Goal: Task Accomplishment & Management: Use online tool/utility

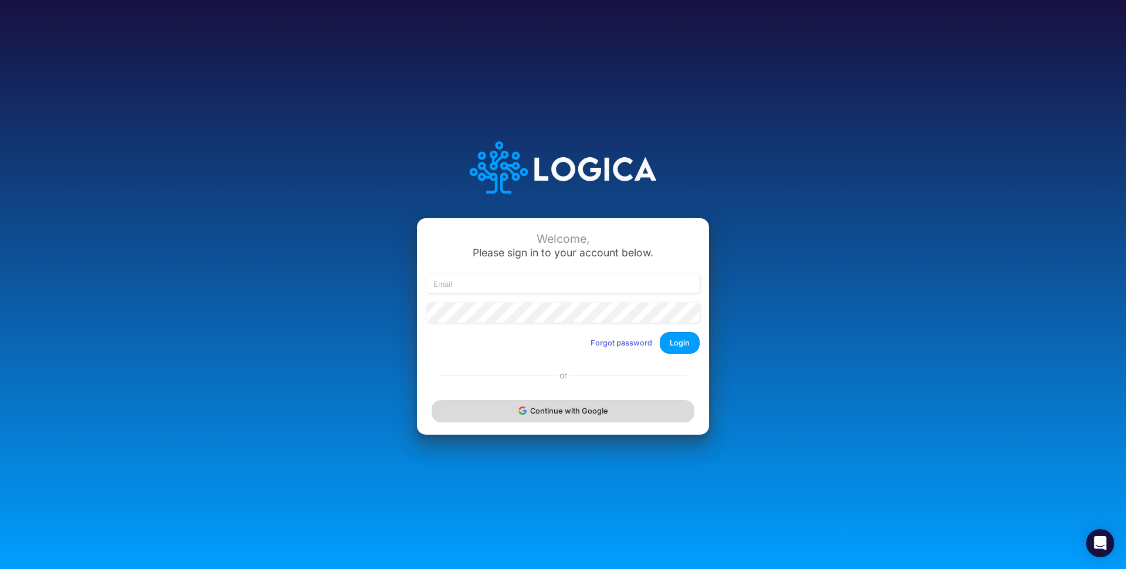
click at [545, 406] on button "Continue with Google" at bounding box center [562, 411] width 263 height 22
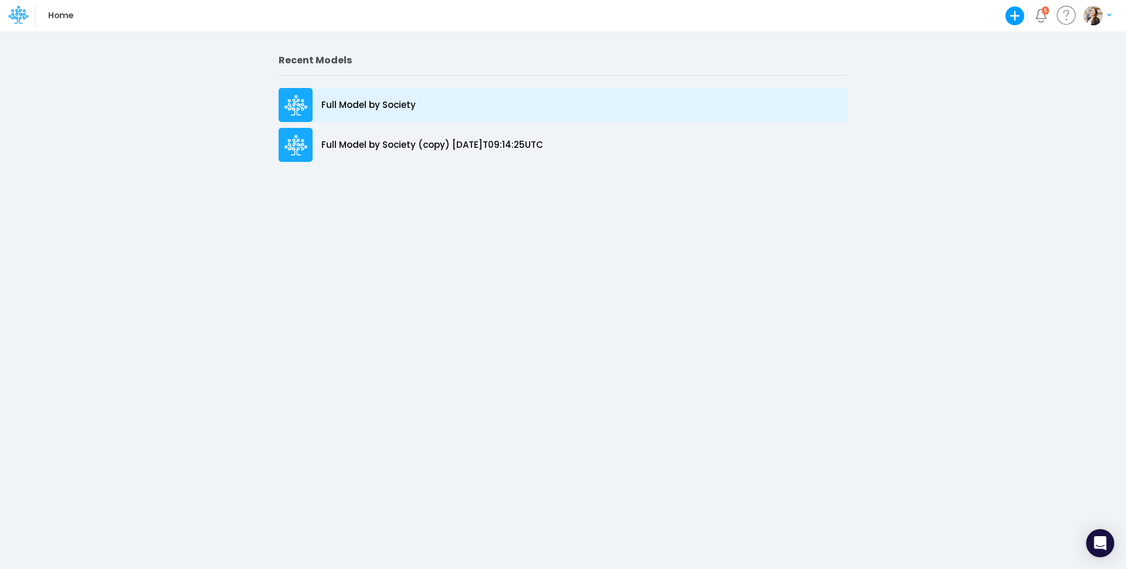
click at [406, 108] on p "Full Model by Society" at bounding box center [368, 104] width 94 height 13
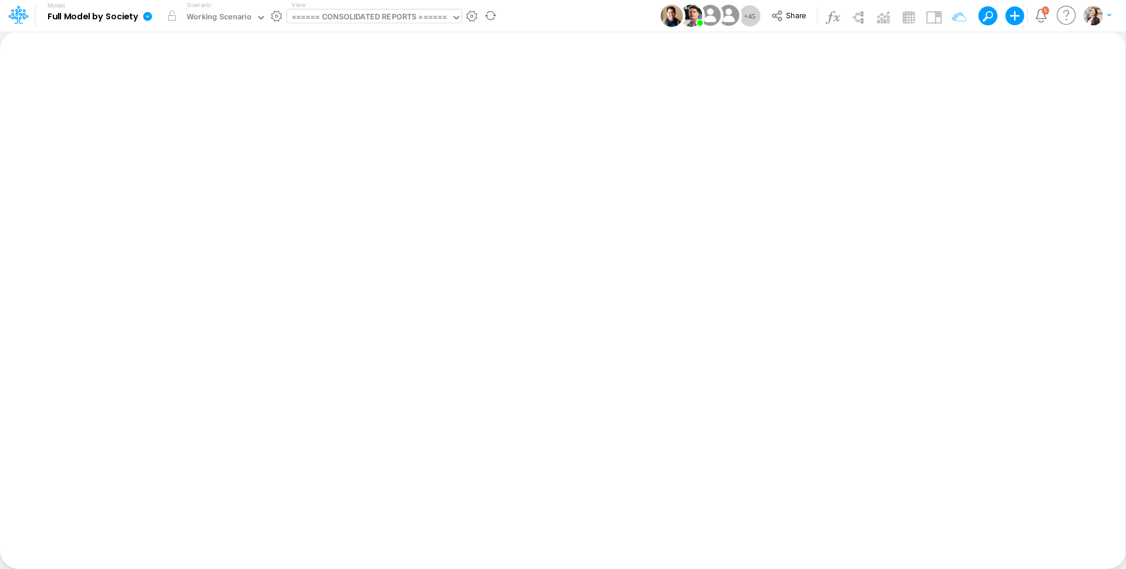
click at [349, 18] on div "====== CONSOLIDATED REPORTS ======" at bounding box center [369, 17] width 156 height 13
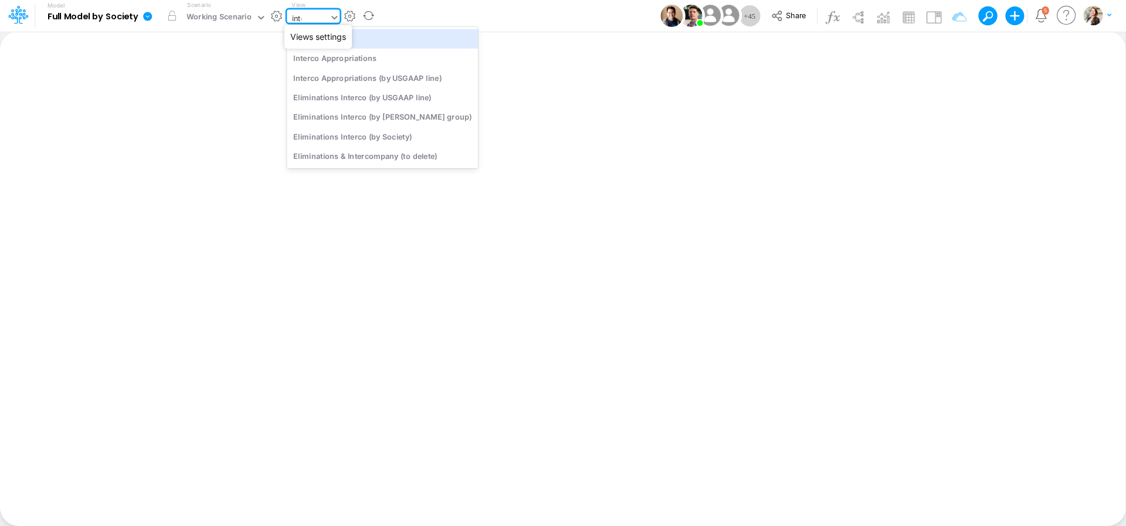
type input "inter"
click at [382, 36] on div "Interco G&A" at bounding box center [382, 38] width 191 height 19
type input "Intercos G&A"
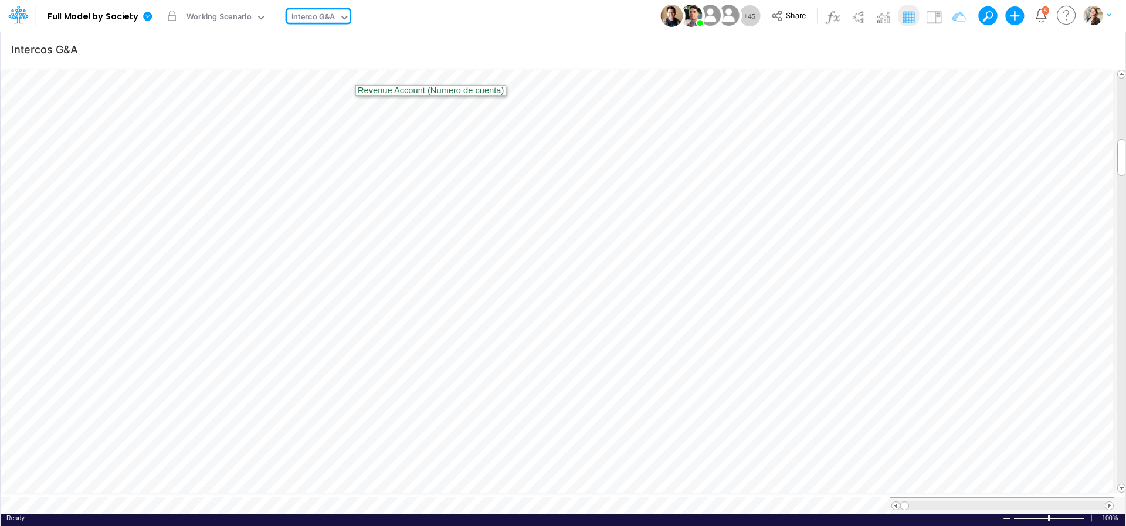
click at [328, 19] on div "Interco G&A" at bounding box center [313, 17] width 44 height 13
type input "03b"
click at [326, 77] on div "BS (03BR - SCD)" at bounding box center [366, 77] width 158 height 19
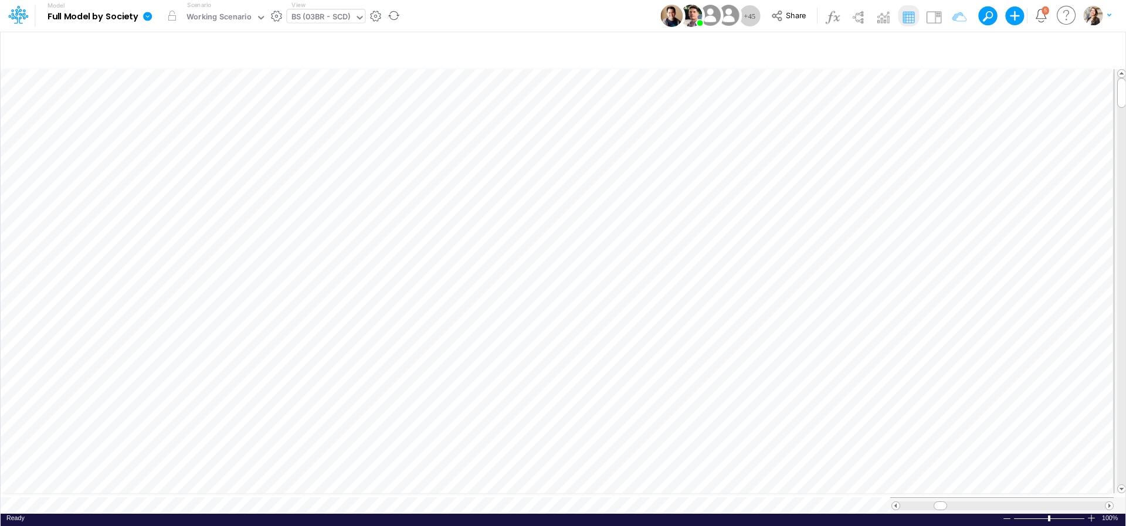
scroll to position [5, 38]
click at [319, 23] on div "BS (03BR - SCD)" at bounding box center [320, 17] width 59 height 13
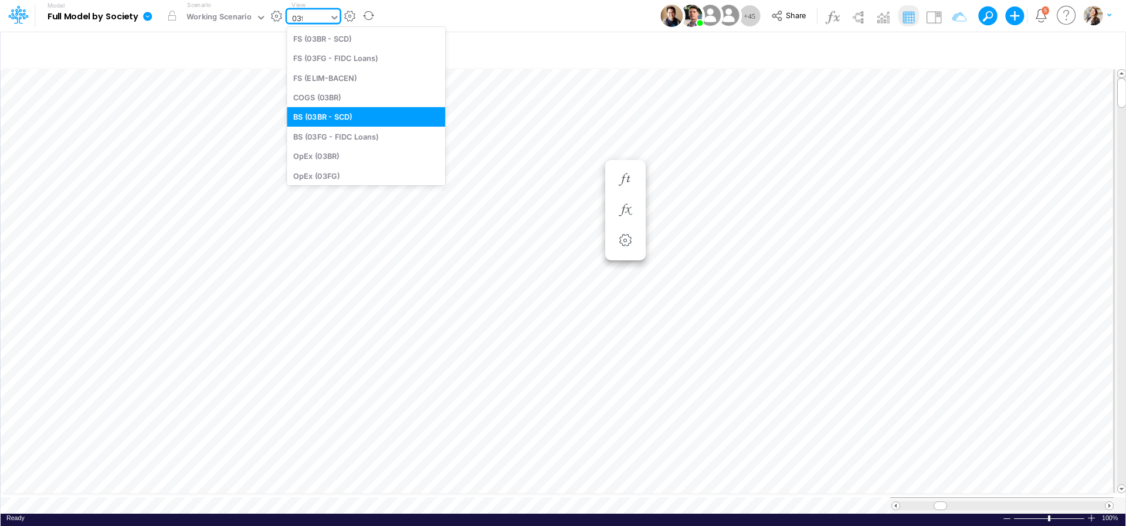
type input "03fg"
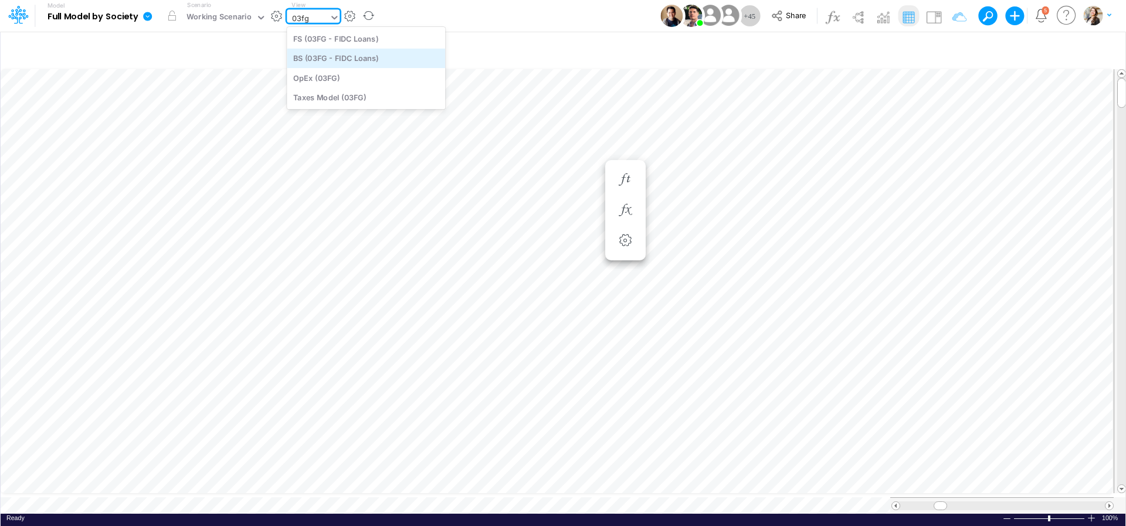
click at [325, 59] on div "BS (03FG - FIDC Loans)" at bounding box center [366, 58] width 158 height 19
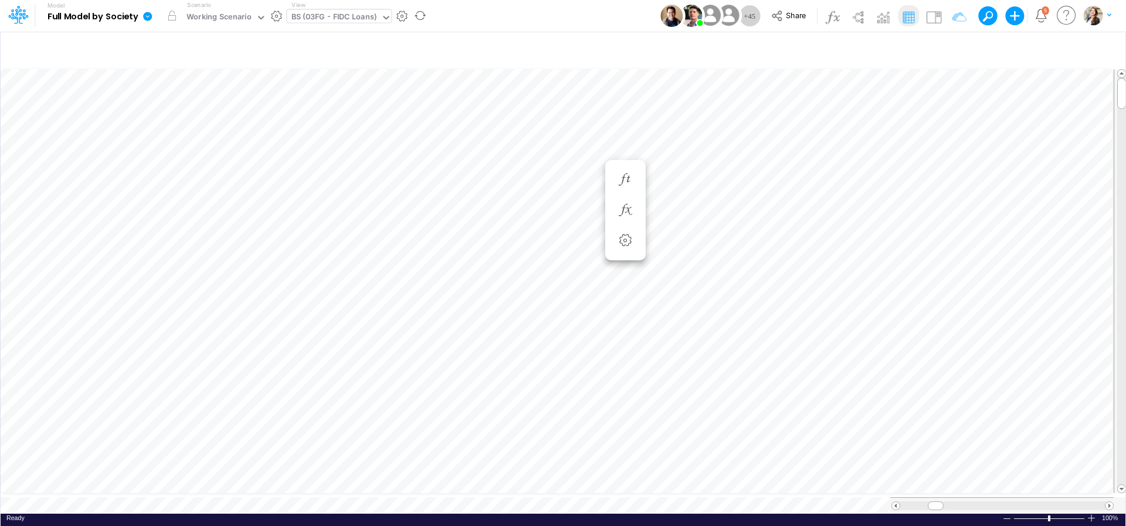
scroll to position [5, 36]
click at [819, 242] on icon "button" at bounding box center [815, 245] width 18 height 12
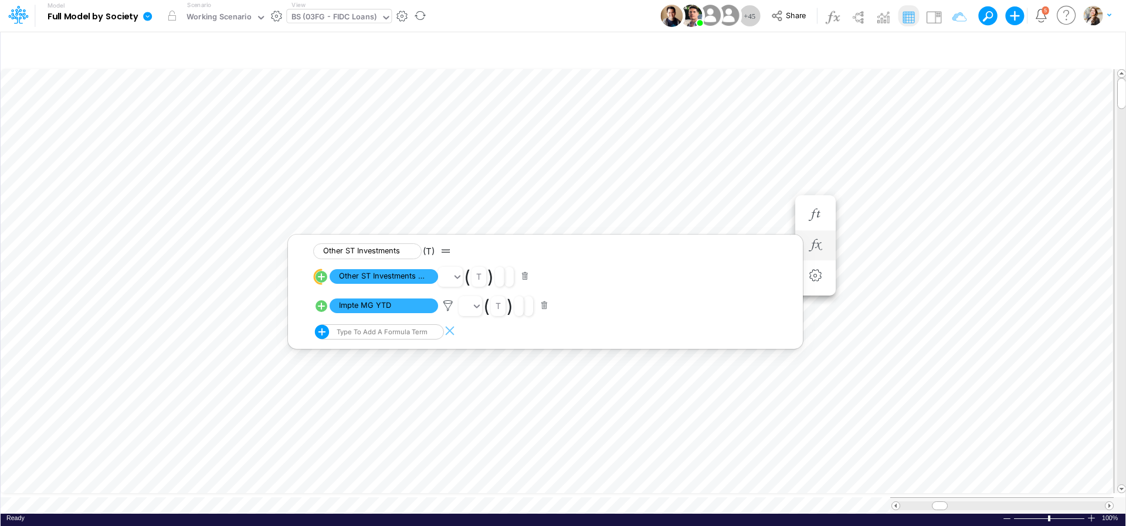
scroll to position [5, 2]
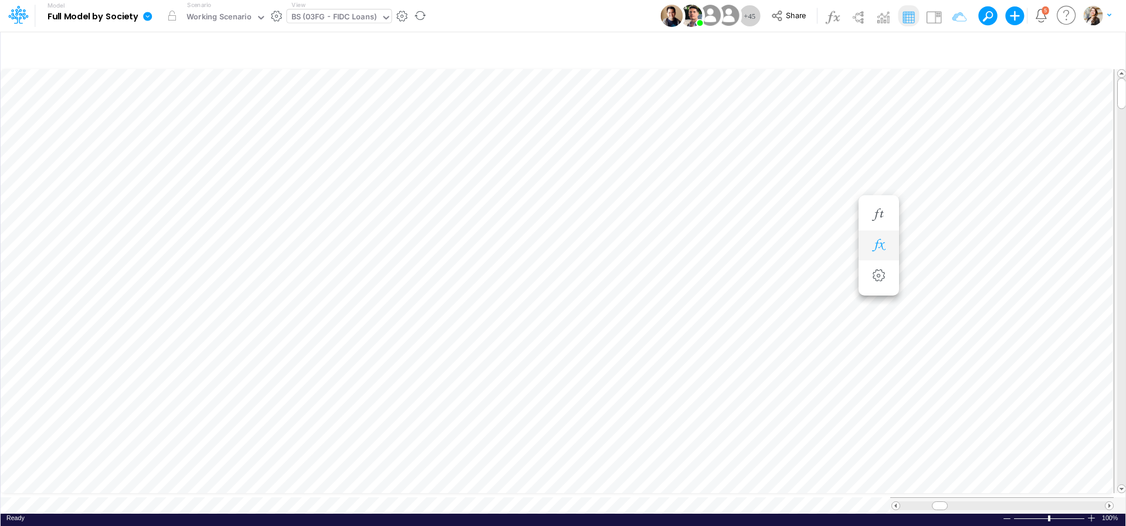
click at [876, 250] on icon "button" at bounding box center [878, 245] width 18 height 12
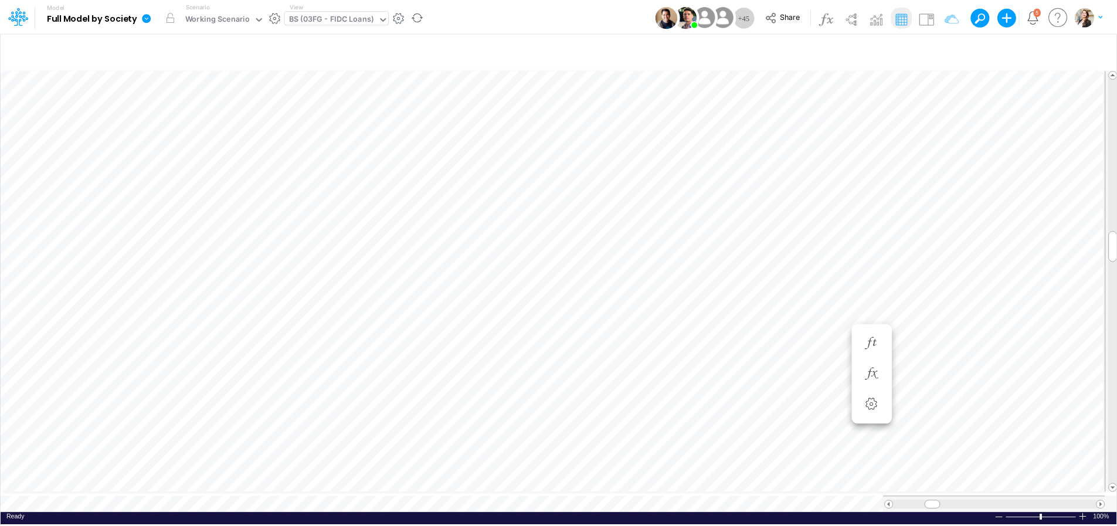
scroll to position [5, 2]
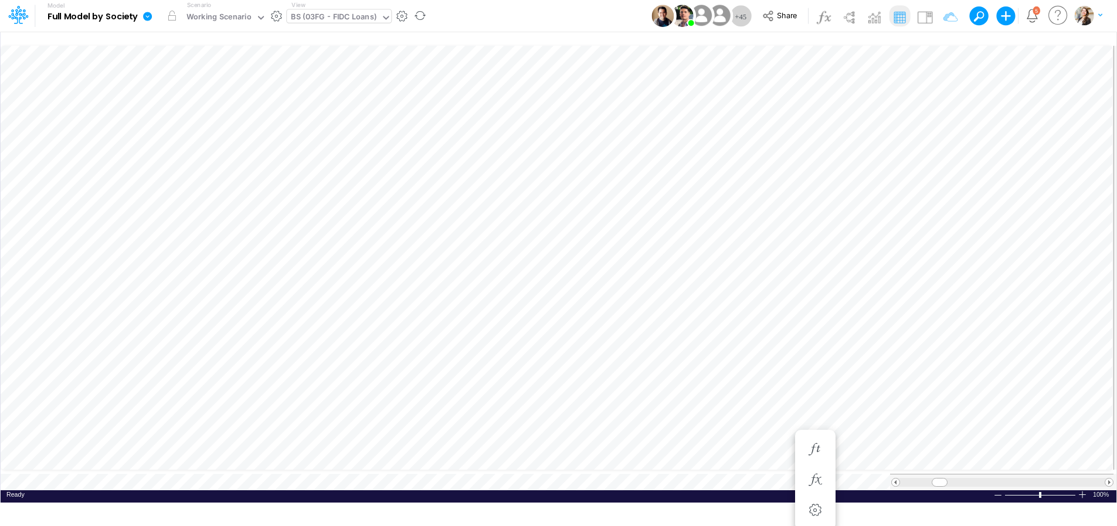
scroll to position [28, 0]
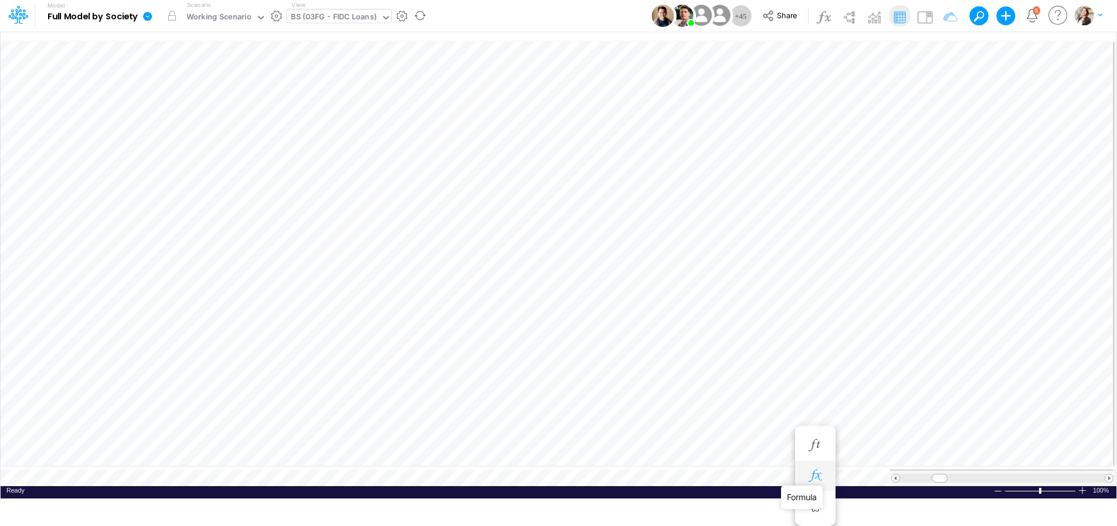
click at [813, 481] on icon "button" at bounding box center [815, 476] width 18 height 12
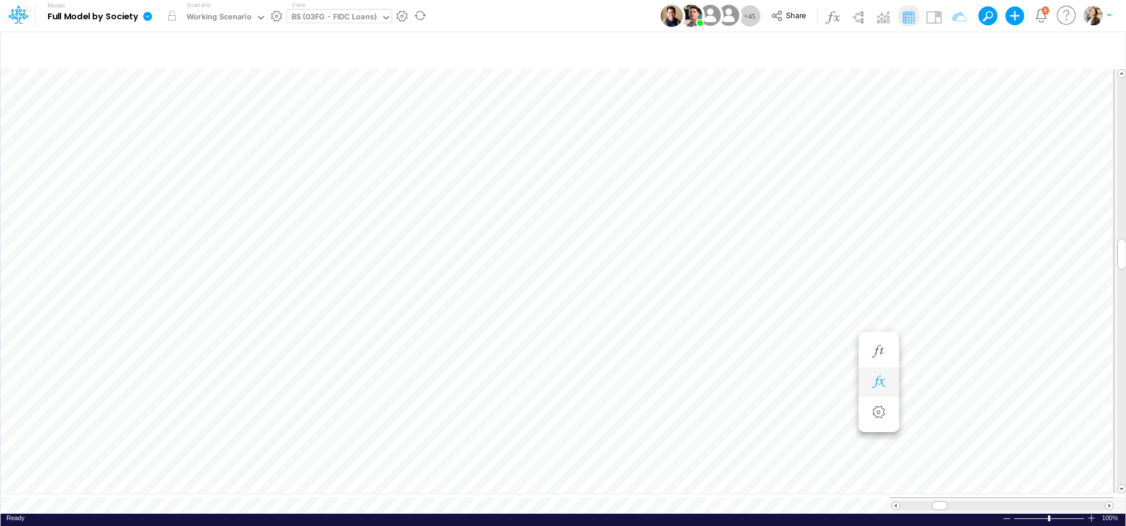
click at [874, 383] on icon "button" at bounding box center [878, 382] width 18 height 12
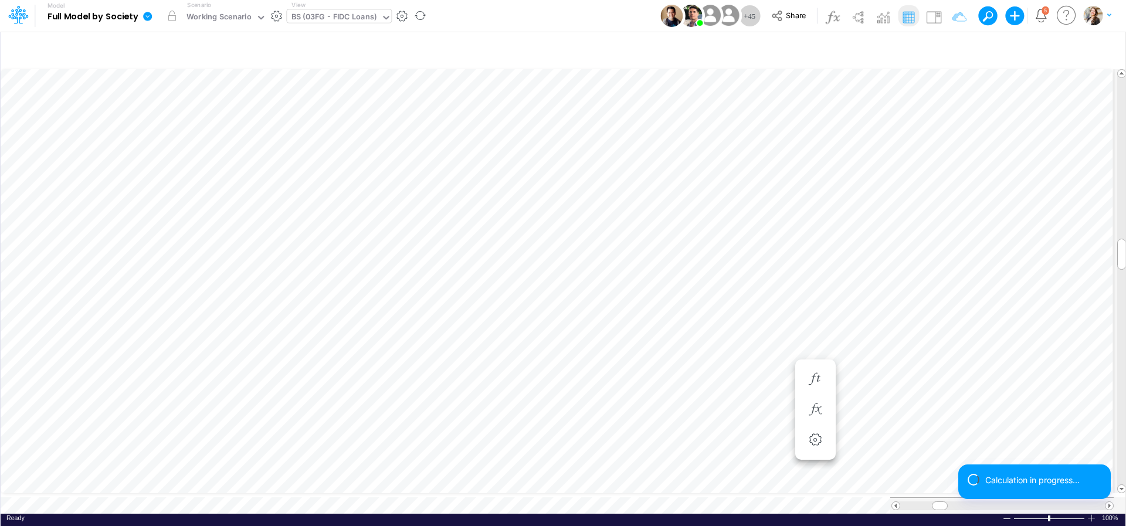
scroll to position [5, 2]
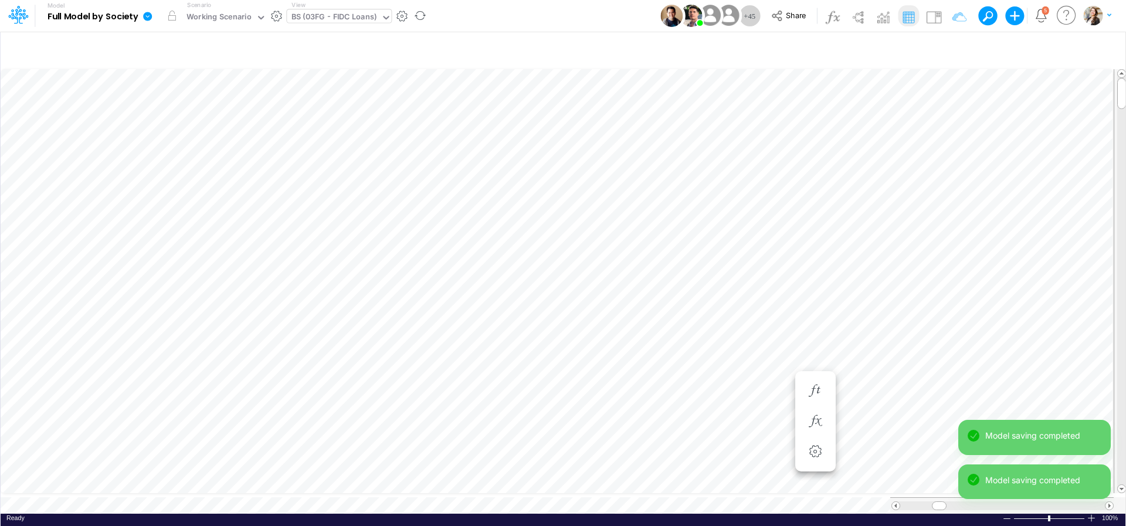
scroll to position [5, 11]
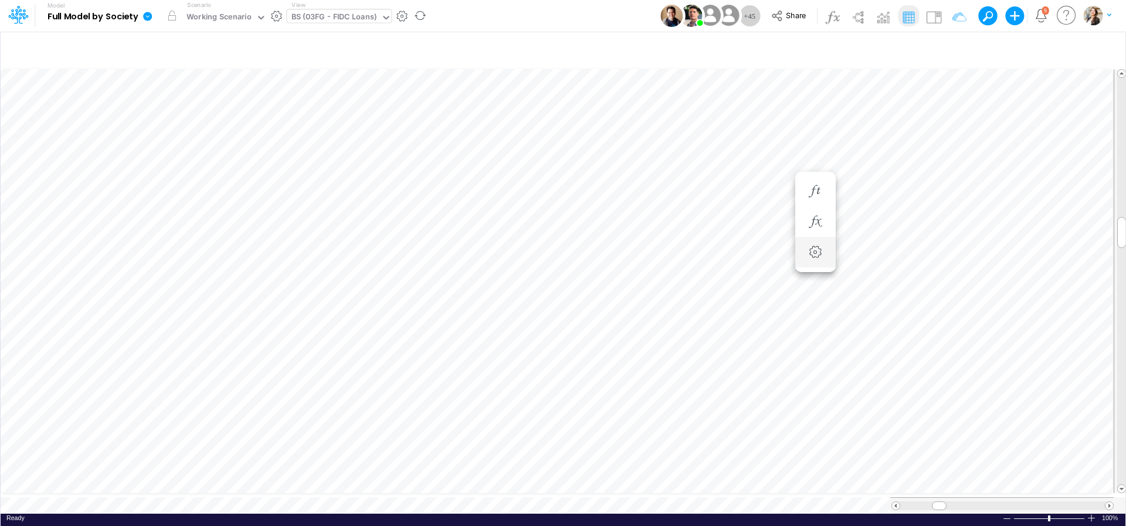
scroll to position [5, 14]
click at [351, 14] on div "BS (03FG - FIDC Loans)" at bounding box center [334, 17] width 86 height 13
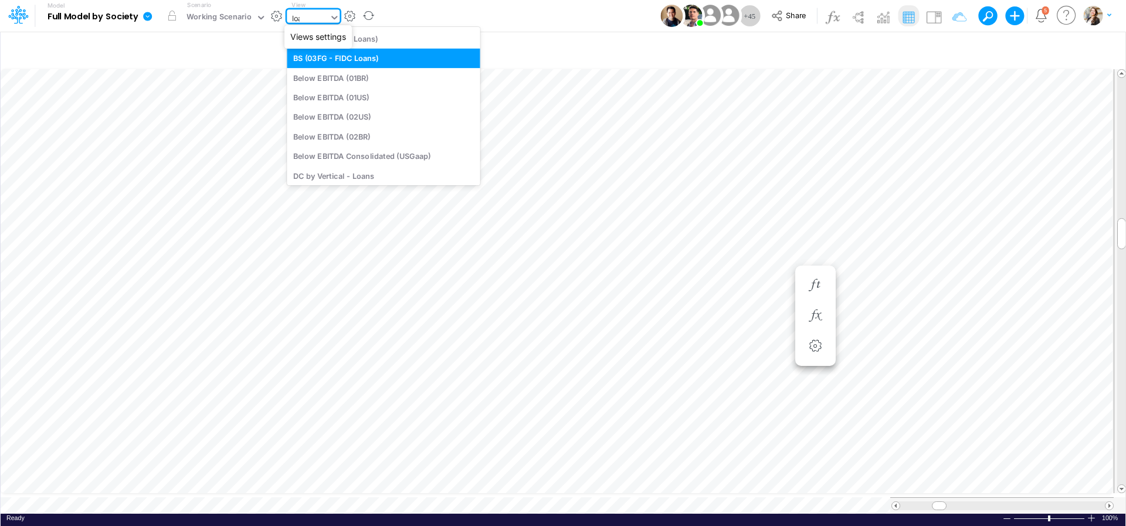
type input "loan"
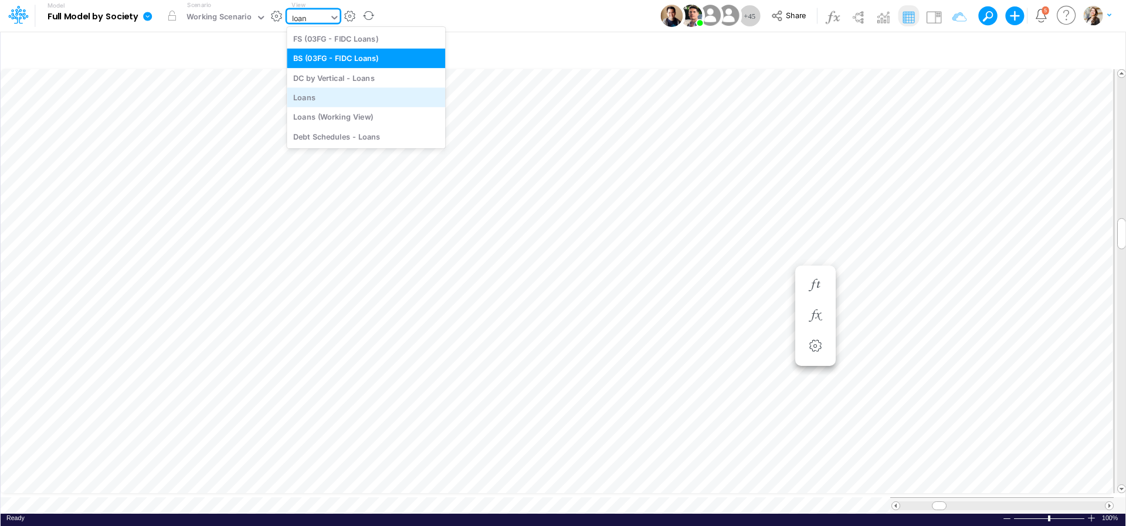
click at [326, 99] on div "Loans" at bounding box center [366, 96] width 158 height 19
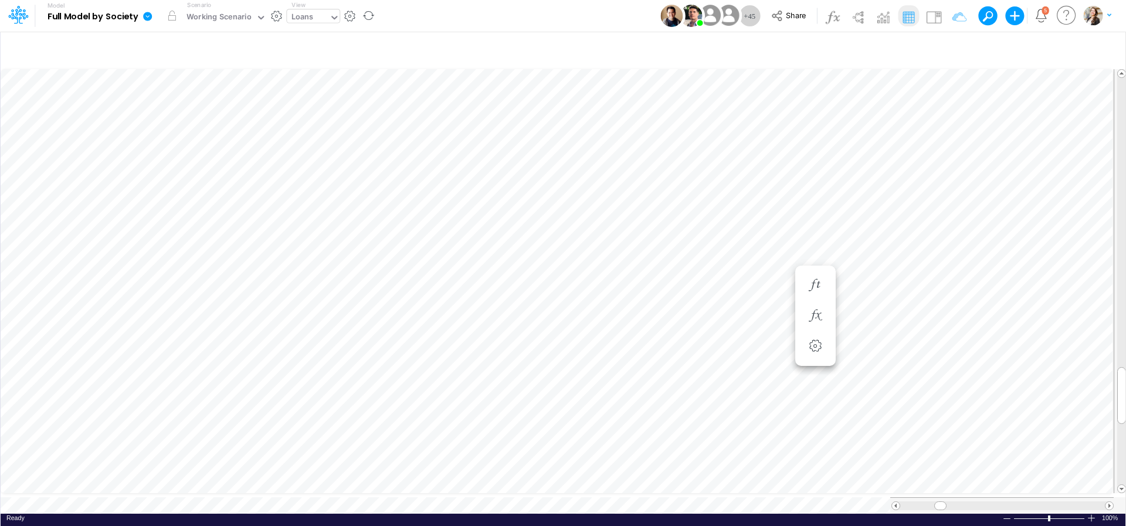
scroll to position [5, 33]
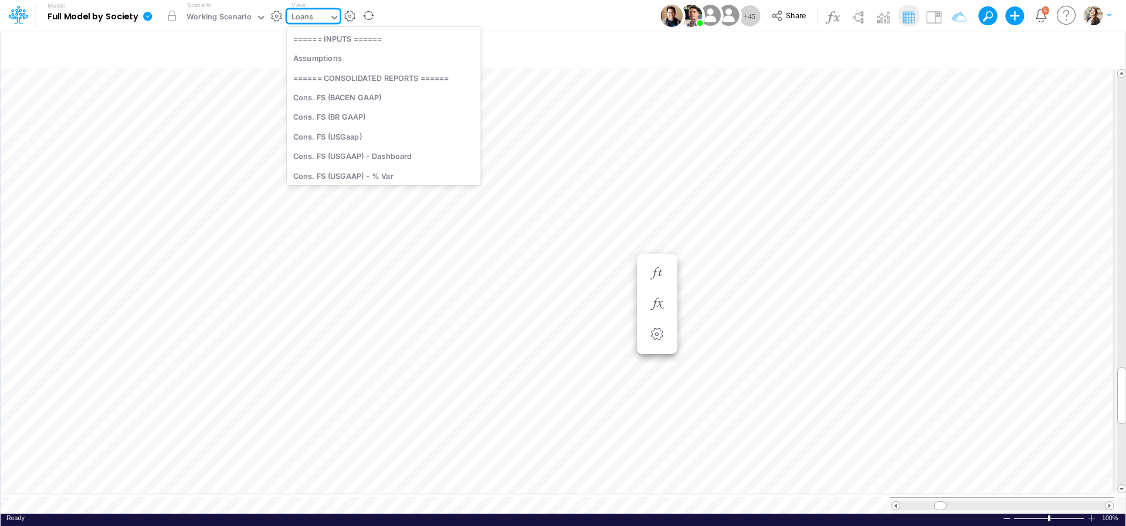
click at [310, 16] on div "Loans" at bounding box center [302, 17] width 22 height 13
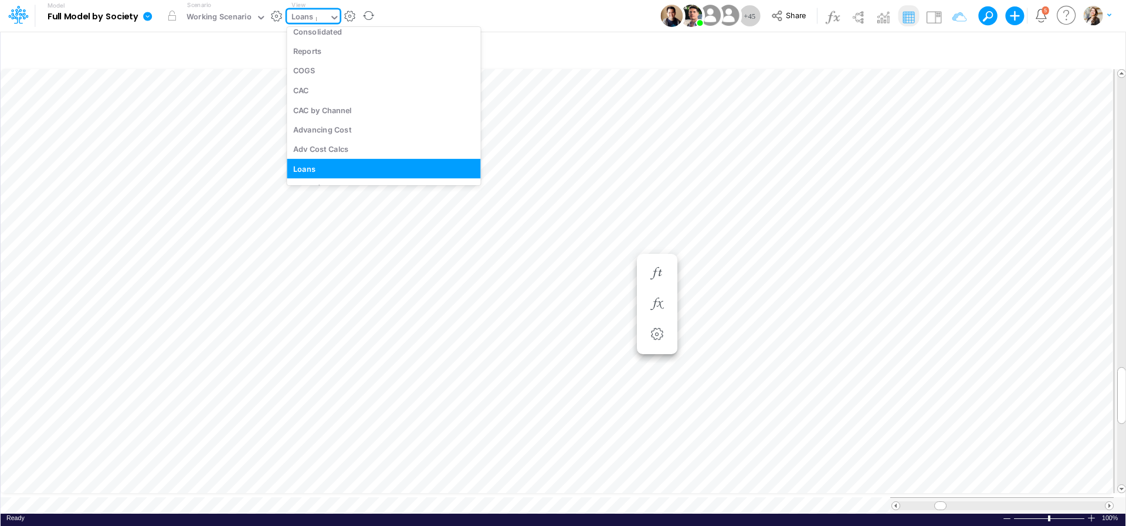
scroll to position [220, 0]
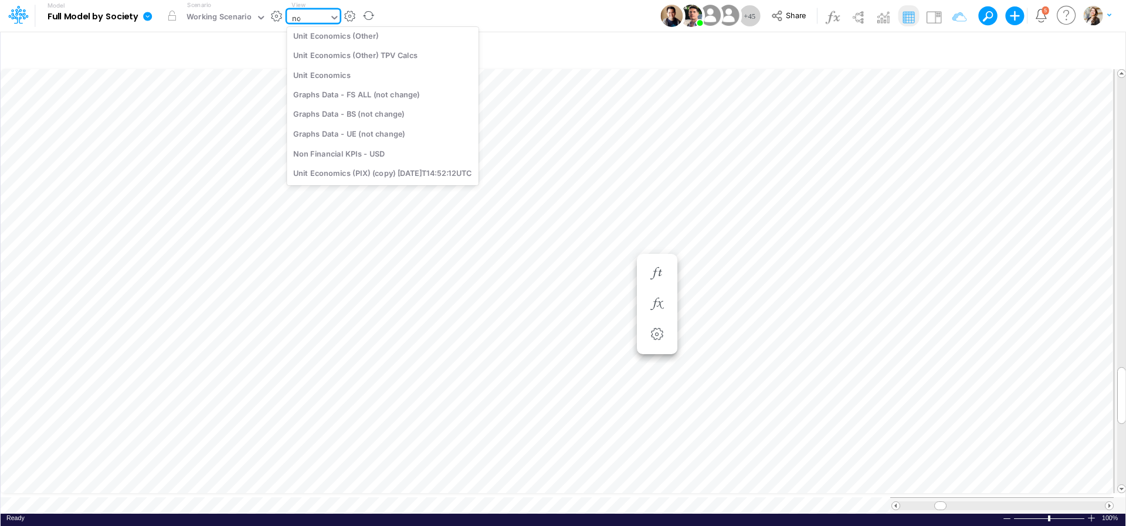
type input "non"
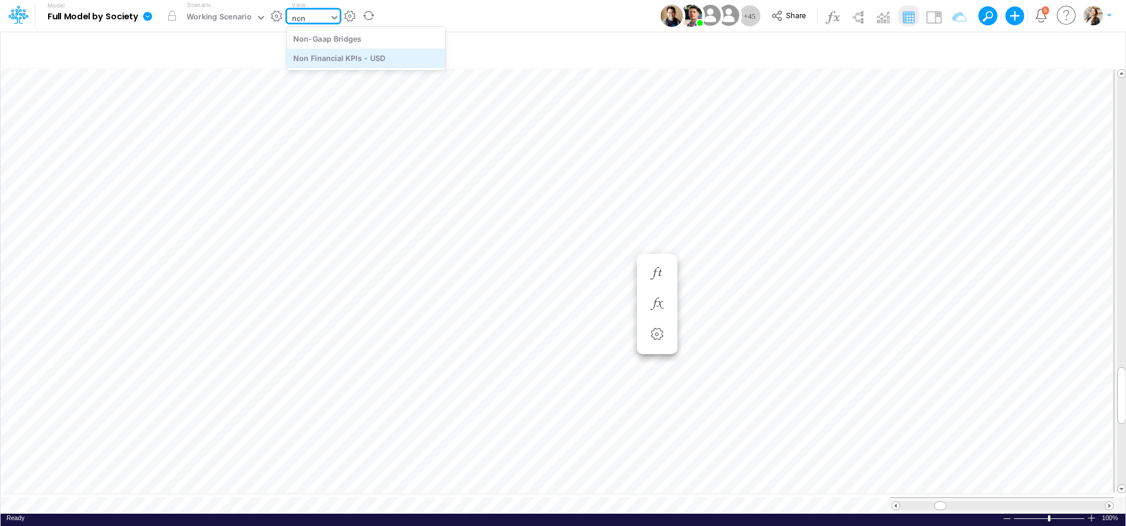
click at [340, 57] on div "Non Financial KPIs - USD" at bounding box center [366, 58] width 158 height 19
type input "Non Financial KPIs - USD"
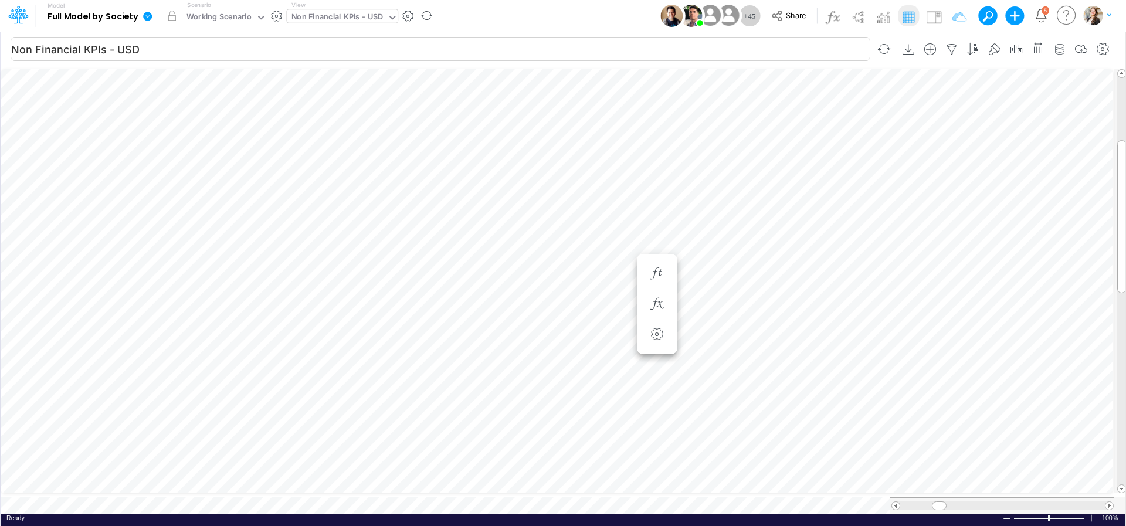
scroll to position [5, 2]
click at [816, 357] on icon "button" at bounding box center [809, 355] width 18 height 12
click at [812, 354] on icon "button" at bounding box center [809, 355] width 18 height 12
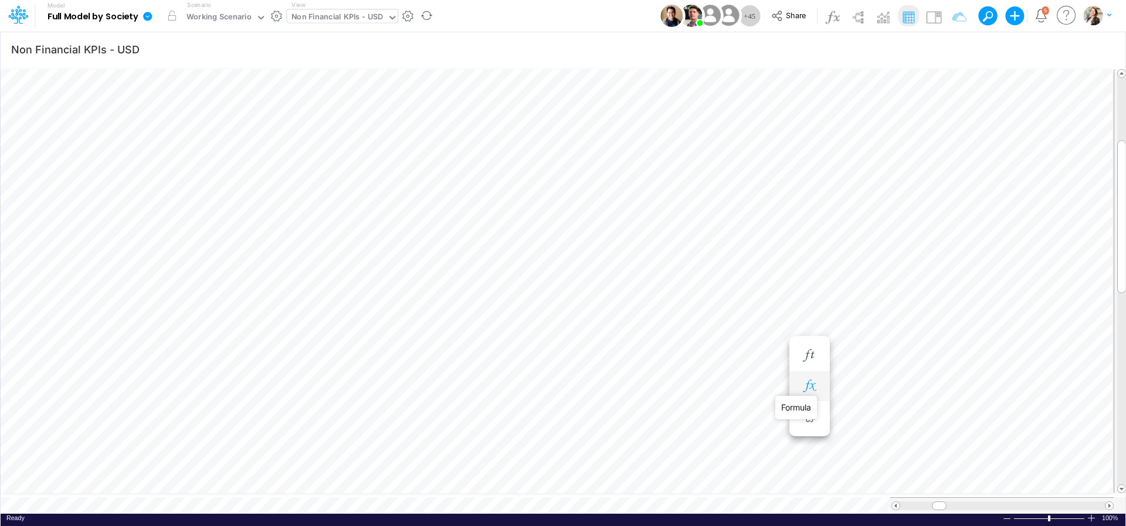
click at [809, 390] on icon "button" at bounding box center [809, 386] width 18 height 12
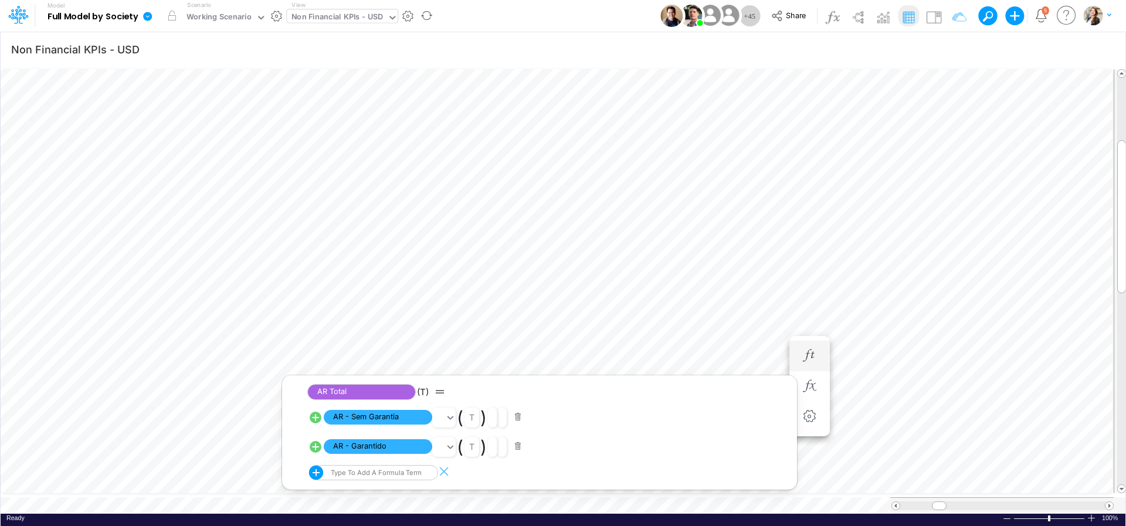
scroll to position [5, 2]
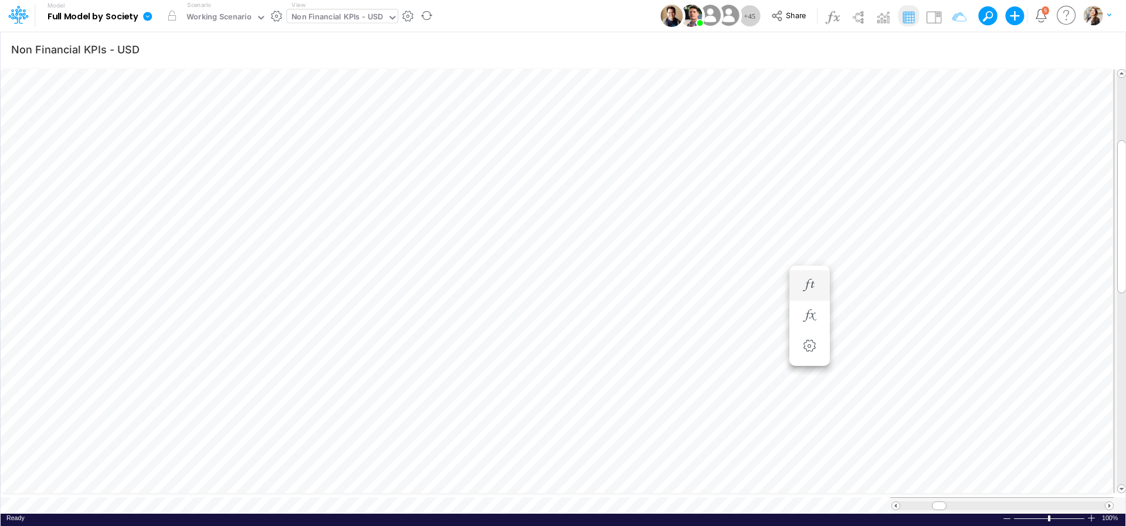
scroll to position [5, 2]
click at [821, 329] on li at bounding box center [809, 327] width 40 height 30
click at [809, 327] on icon "button" at bounding box center [809, 327] width 18 height 12
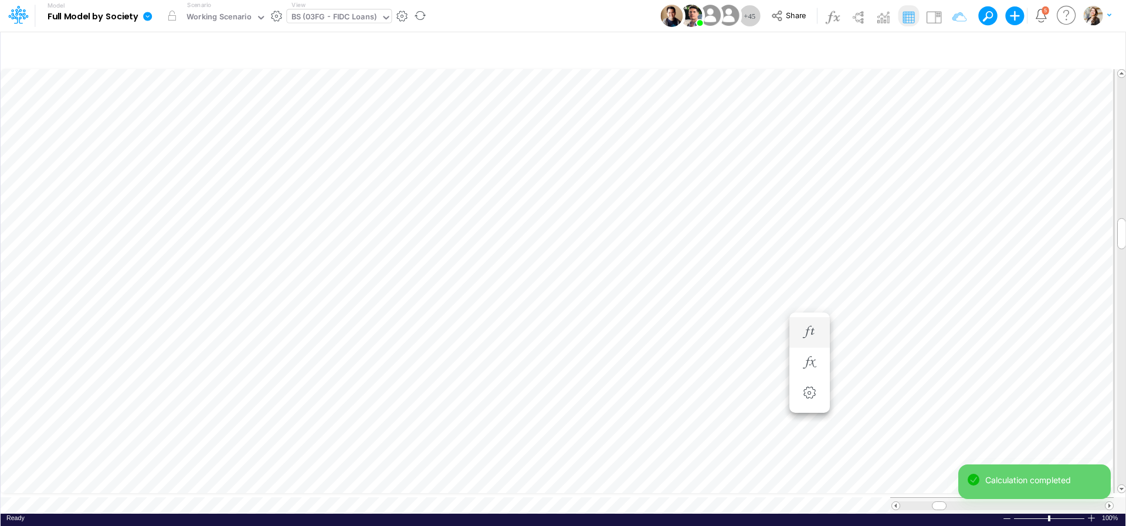
scroll to position [5, 15]
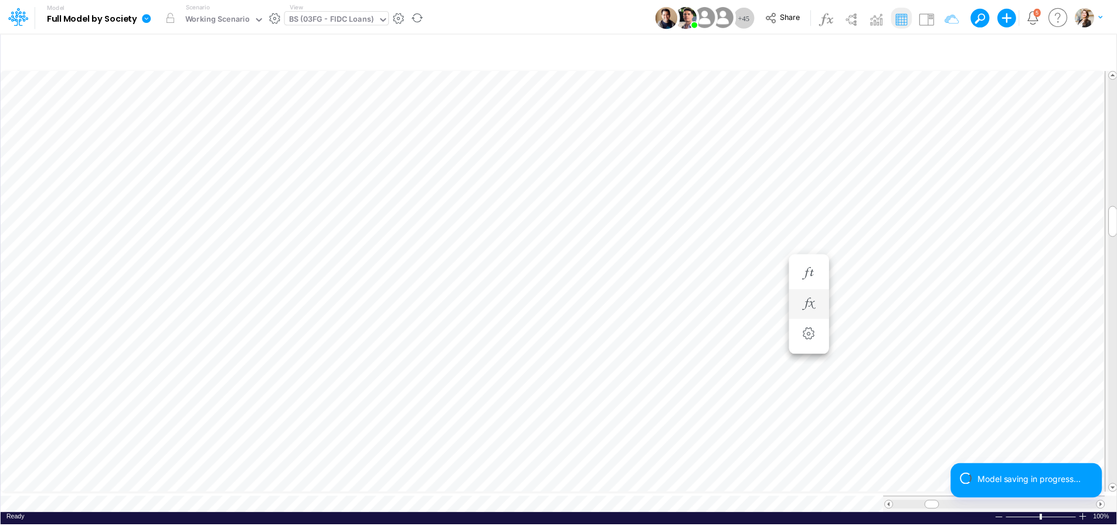
scroll to position [5, 11]
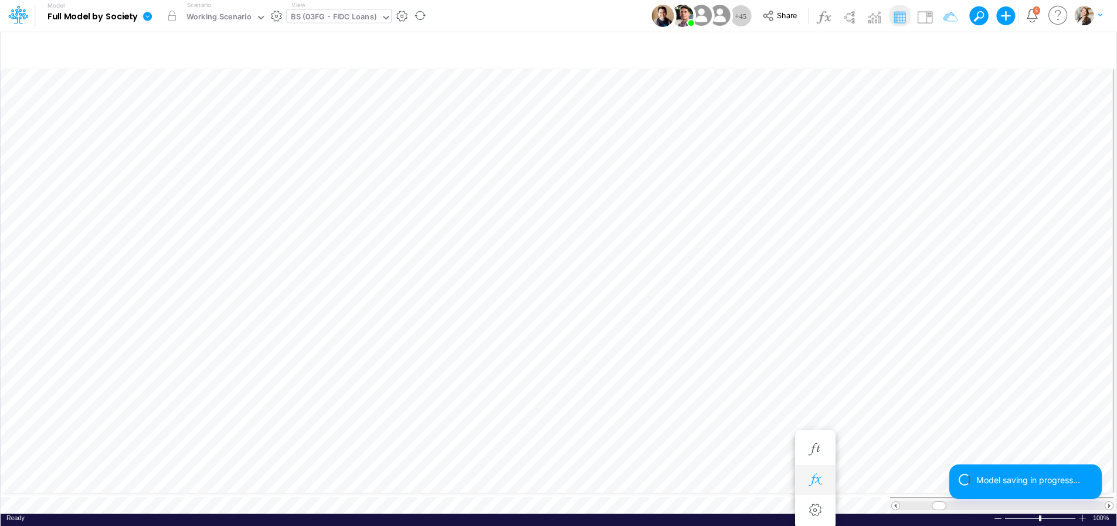
click at [815, 474] on icon "button" at bounding box center [815, 480] width 18 height 12
click at [886, 426] on icon "button" at bounding box center [878, 429] width 18 height 12
click at [816, 318] on icon "button" at bounding box center [815, 320] width 18 height 12
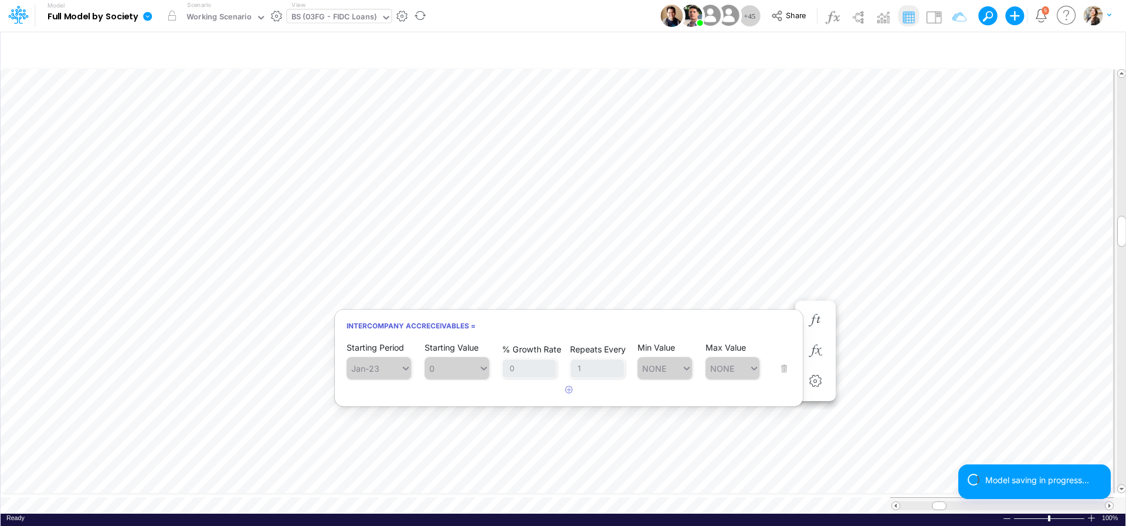
type input "Intercos G&A"
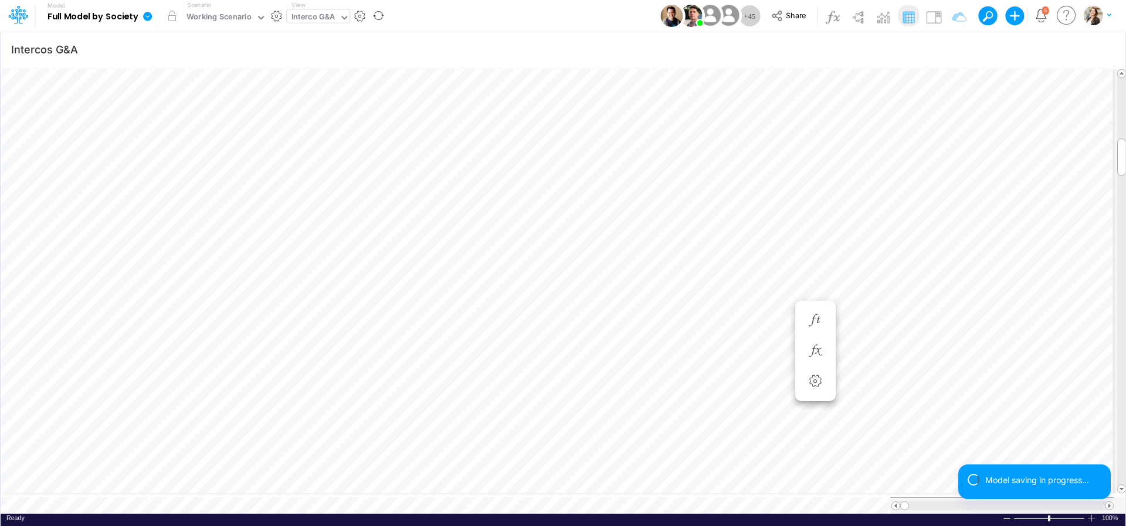
scroll to position [5, 2]
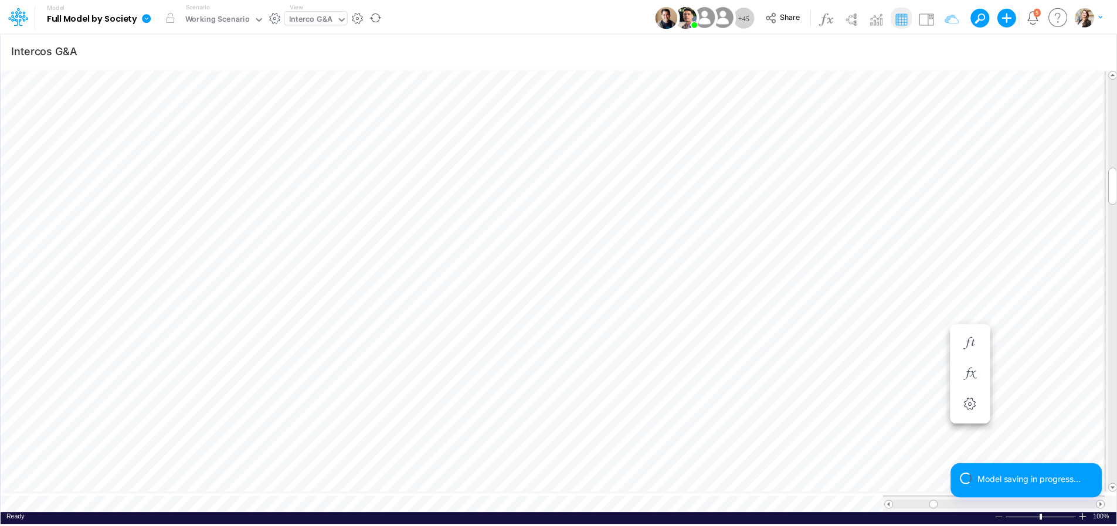
scroll to position [5, 11]
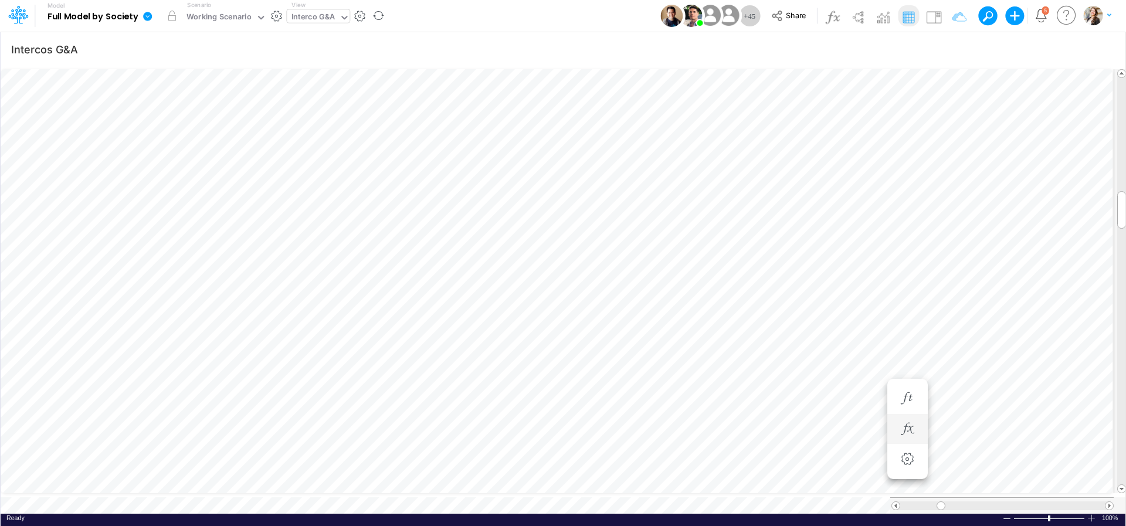
scroll to position [5, 11]
click at [834, 402] on icon "button" at bounding box center [837, 402] width 18 height 12
click at [840, 292] on icon "button" at bounding box center [837, 292] width 18 height 12
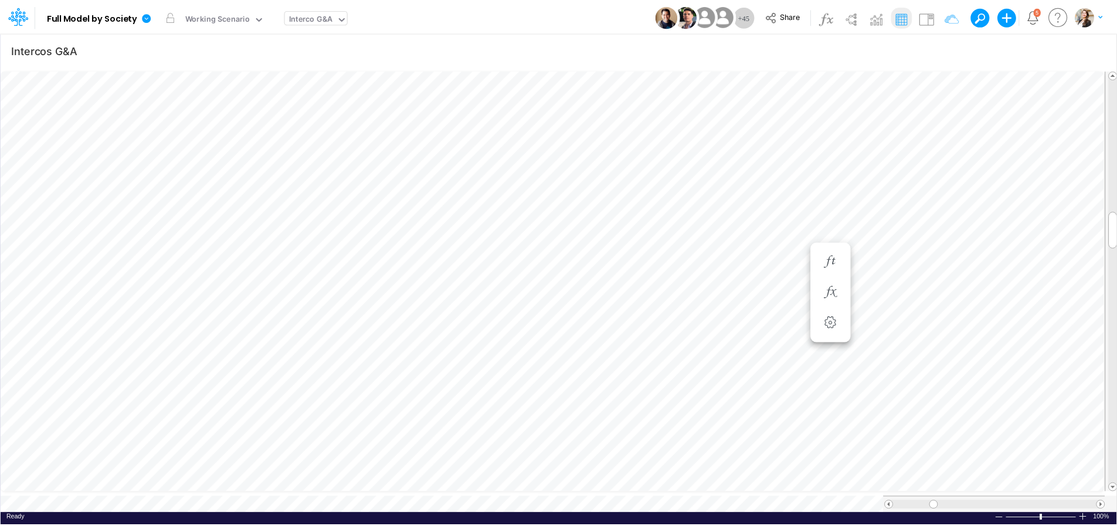
scroll to position [5, 13]
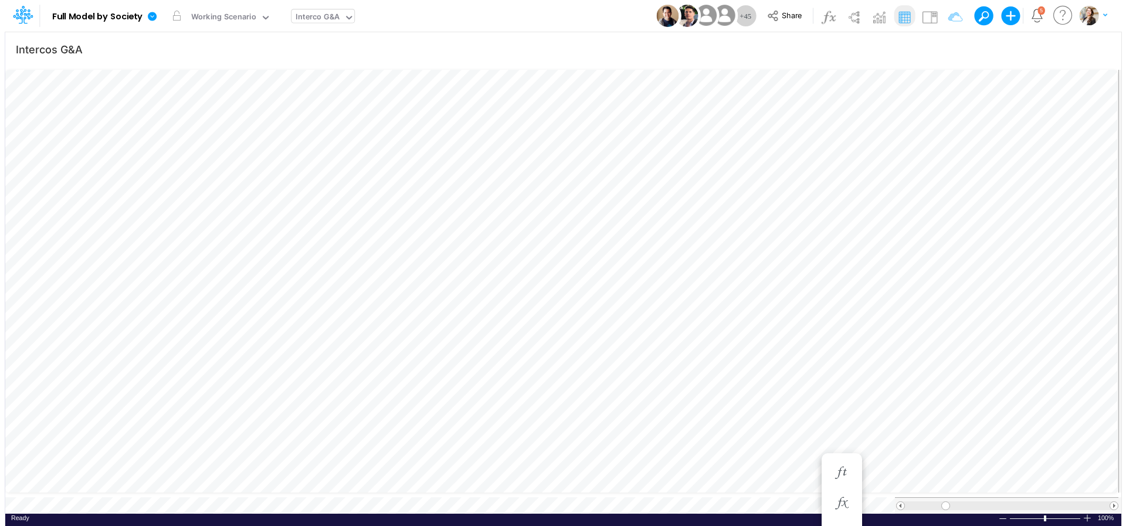
scroll to position [5, 19]
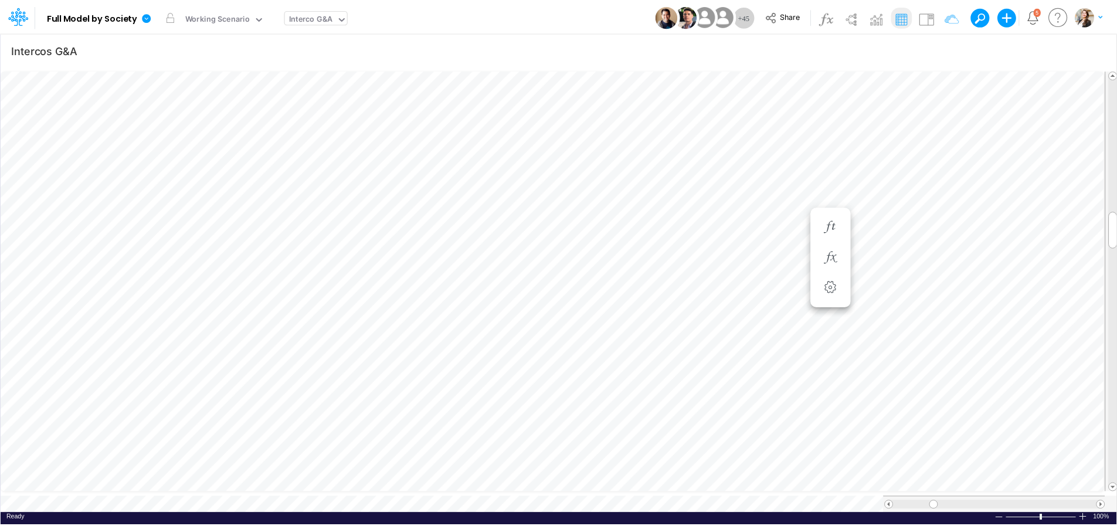
scroll to position [5, 13]
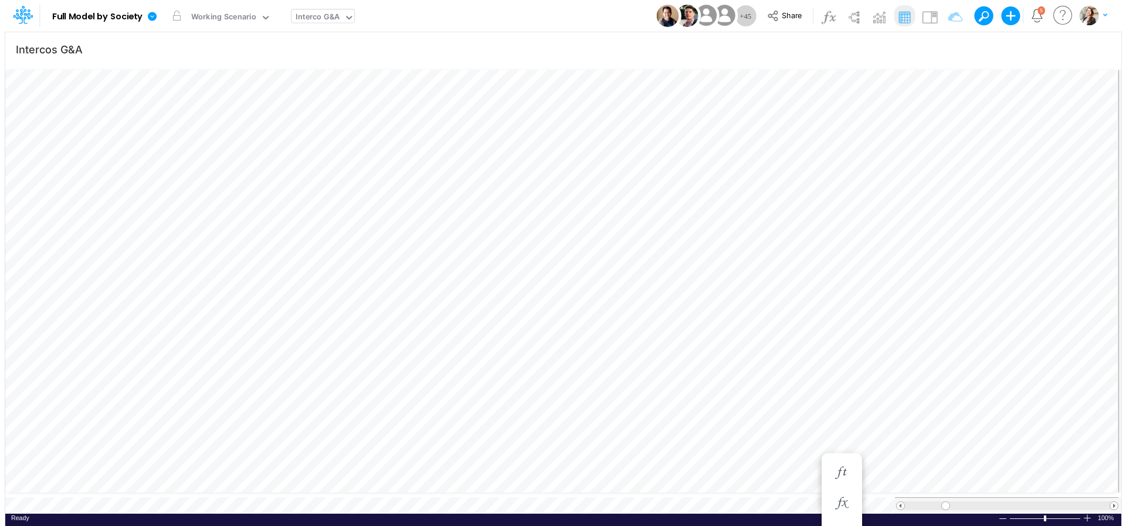
scroll to position [5, 19]
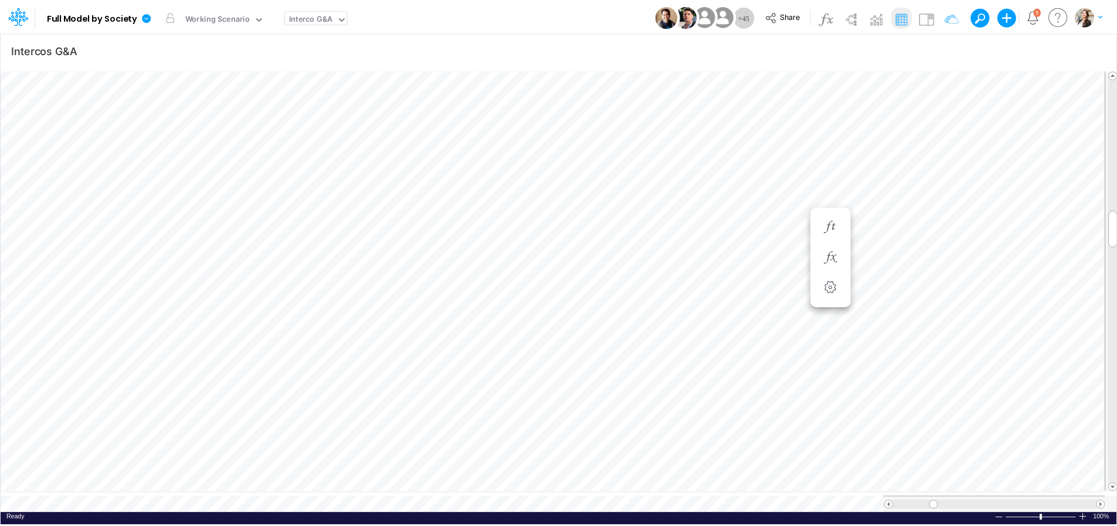
scroll to position [5, 13]
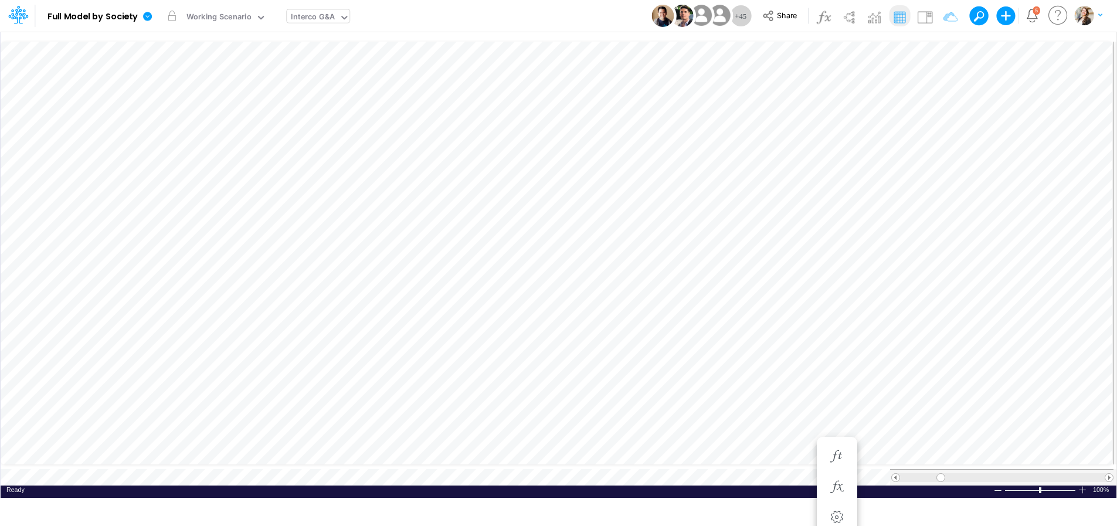
scroll to position [5, 19]
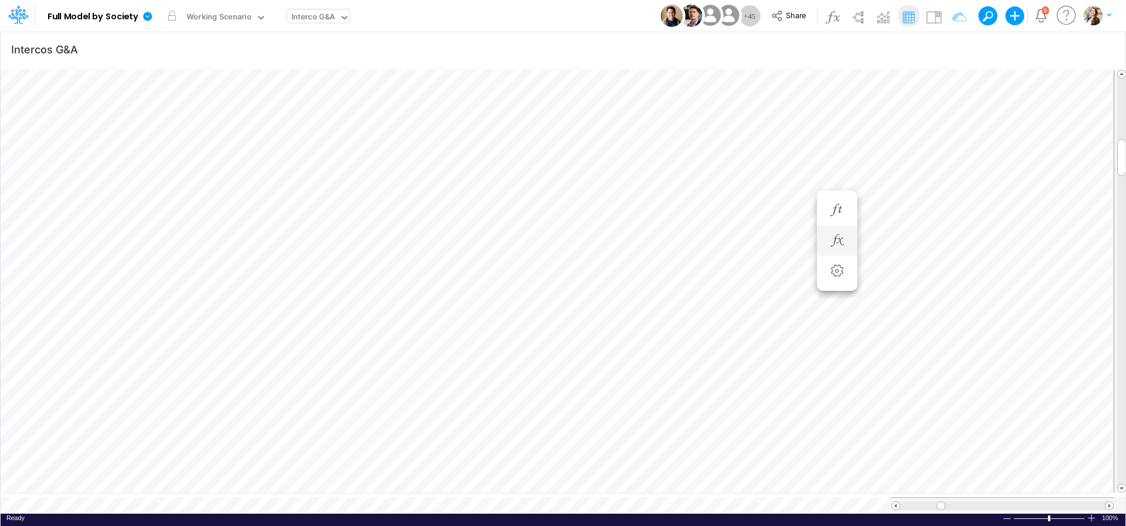
scroll to position [5, 20]
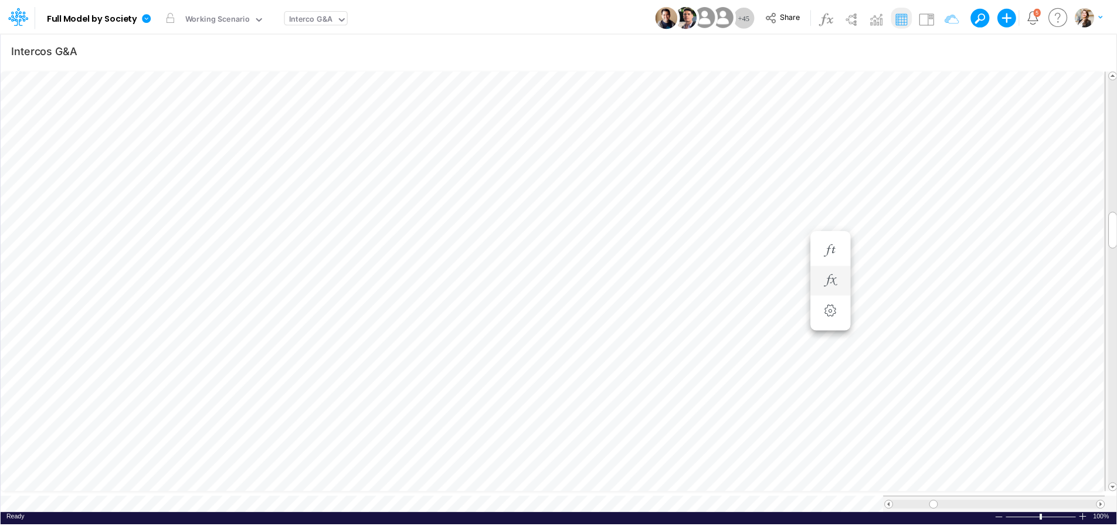
scroll to position [5, 13]
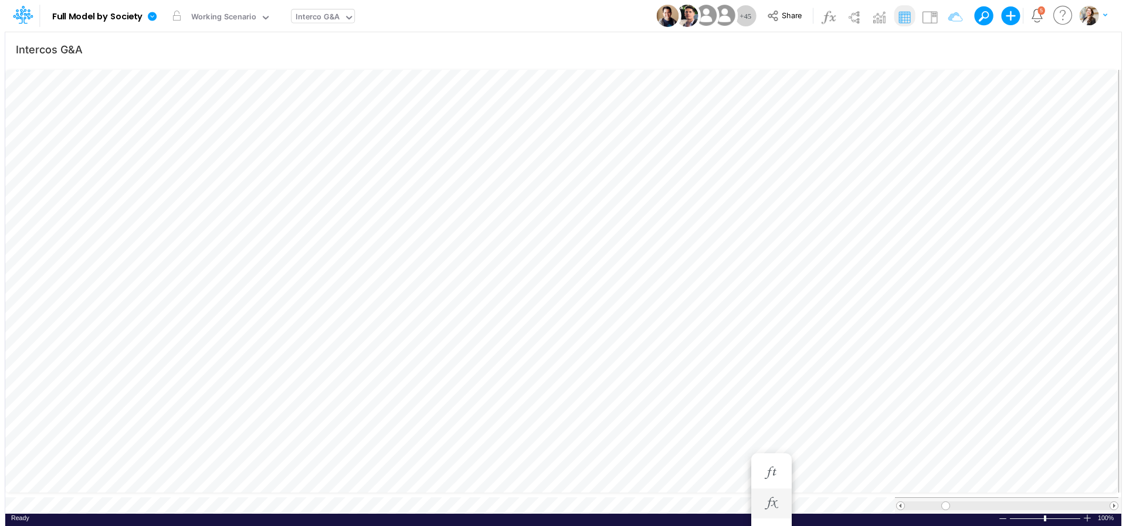
scroll to position [5, 19]
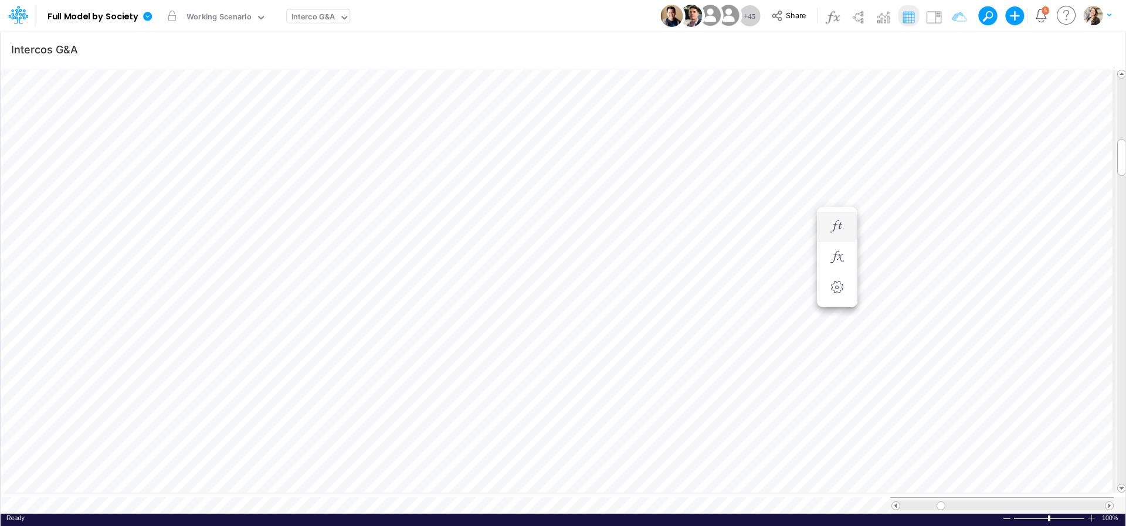
scroll to position [5, 20]
type input "Intercos G&A"
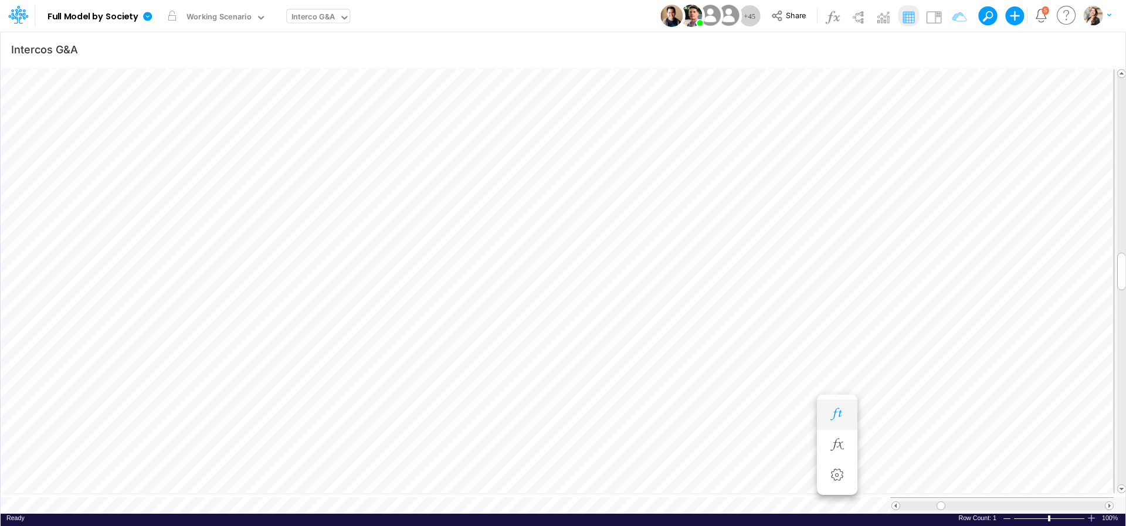
scroll to position [5, 31]
type input "Intercos G&A"
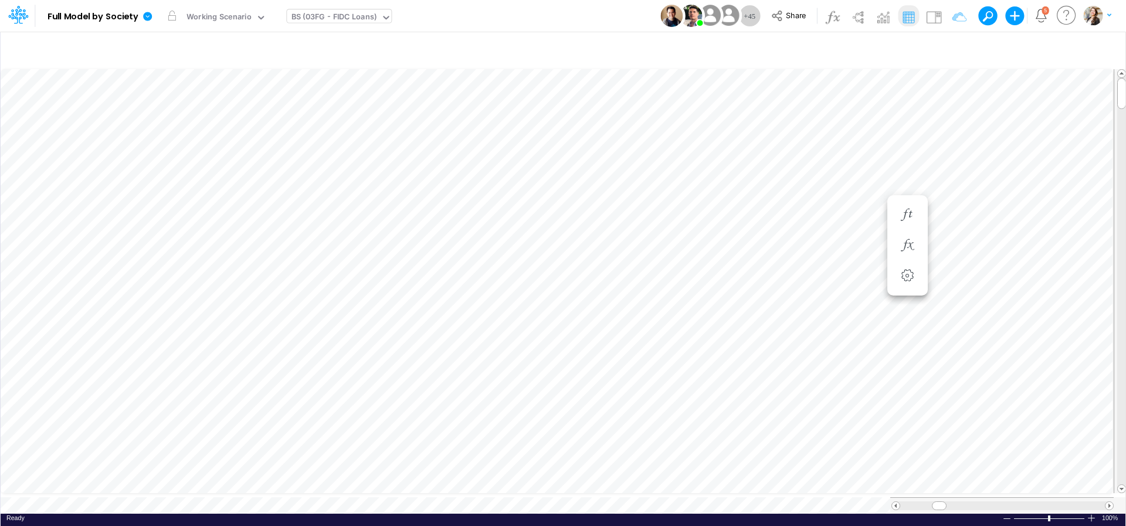
scroll to position [5, 15]
click at [817, 284] on icon "button" at bounding box center [815, 280] width 18 height 12
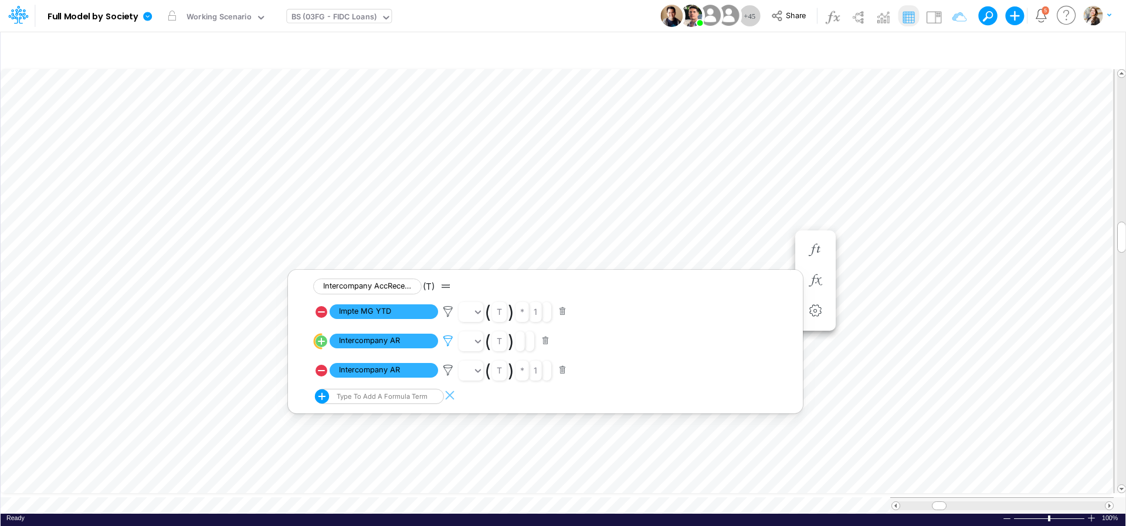
click at [450, 342] on icon at bounding box center [448, 341] width 18 height 12
click at [480, 264] on button "Save" at bounding box center [482, 262] width 28 height 17
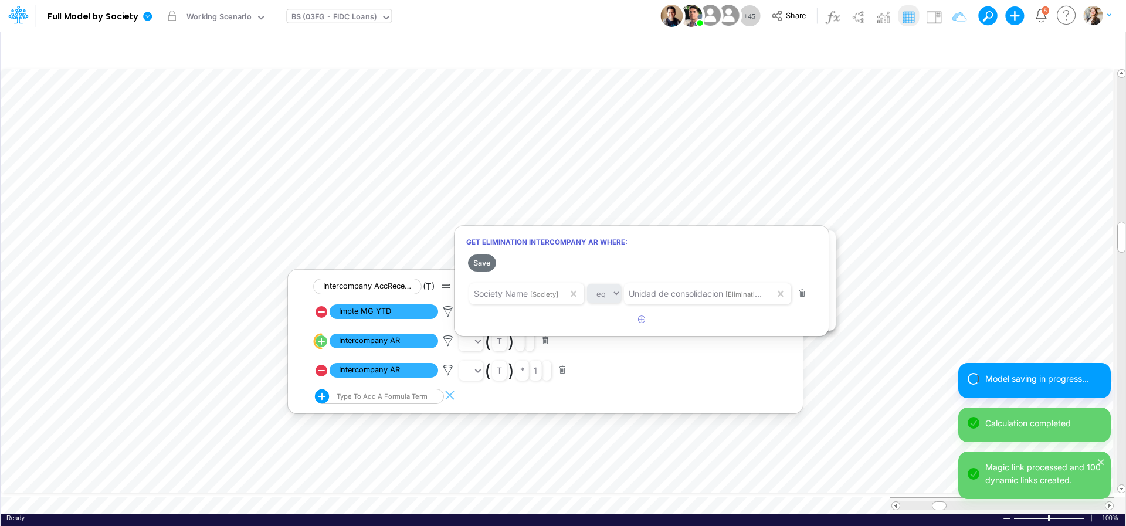
click at [449, 371] on div at bounding box center [563, 266] width 1126 height 520
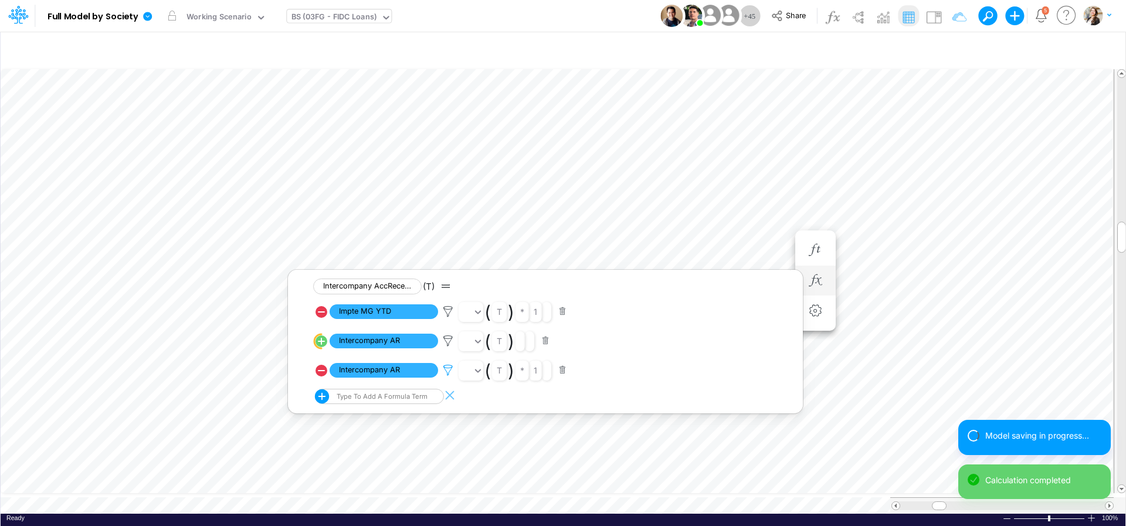
click at [449, 372] on icon at bounding box center [448, 370] width 18 height 12
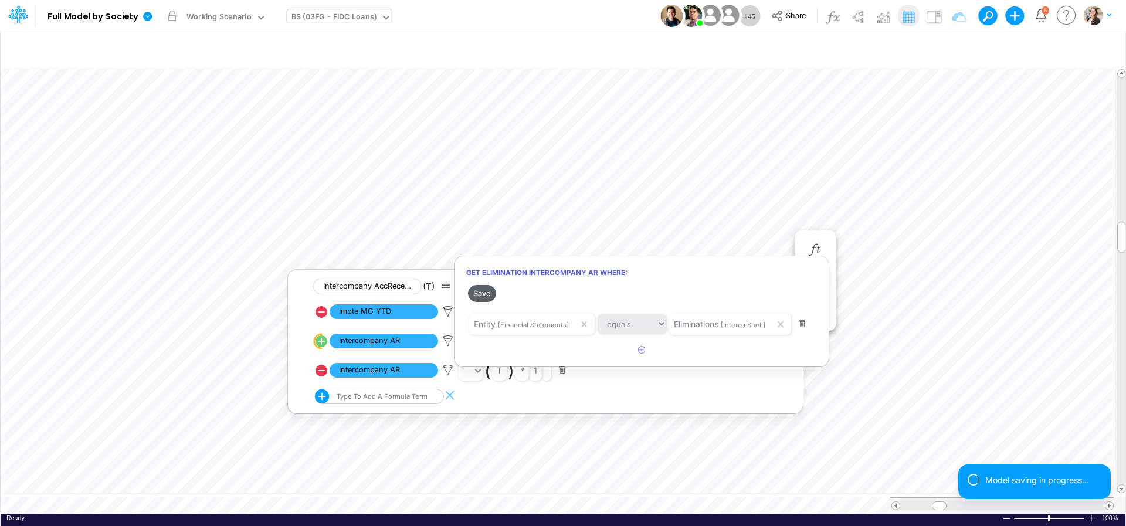
click at [477, 296] on button "Save" at bounding box center [482, 293] width 28 height 17
click at [772, 189] on div at bounding box center [563, 266] width 1126 height 520
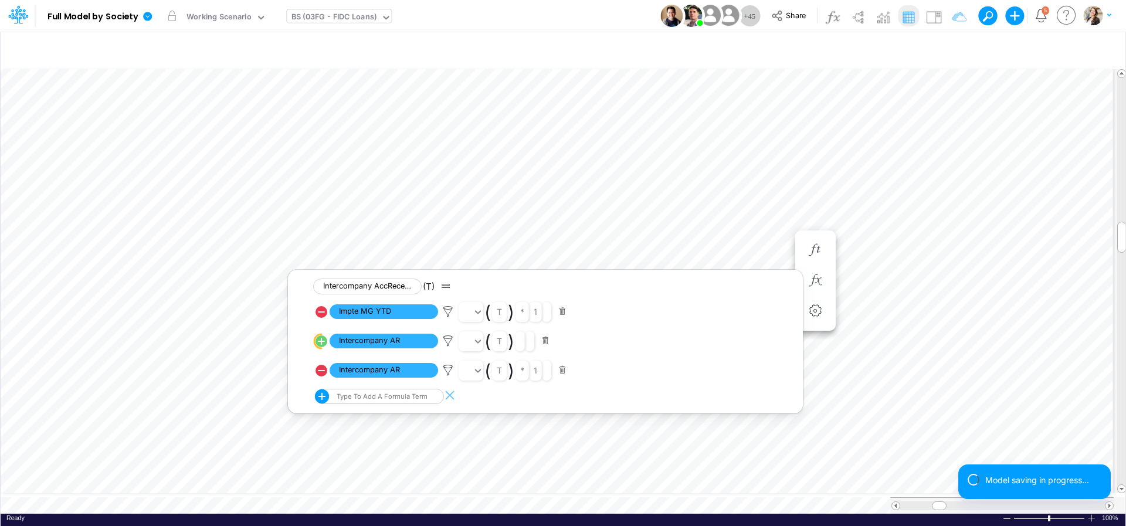
scroll to position [5, 2]
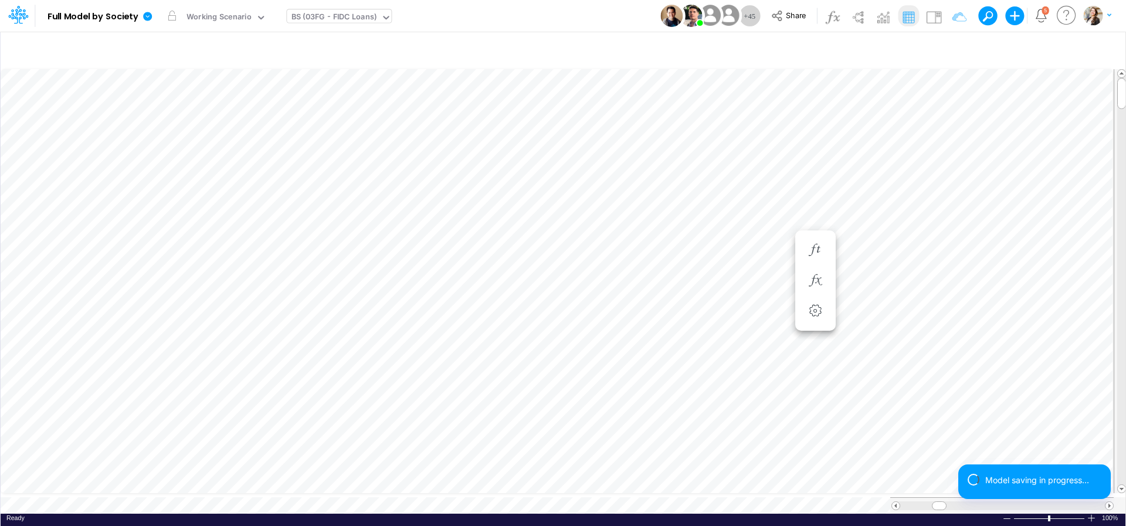
scroll to position [5, 15]
click at [818, 284] on icon "button" at bounding box center [815, 280] width 18 height 12
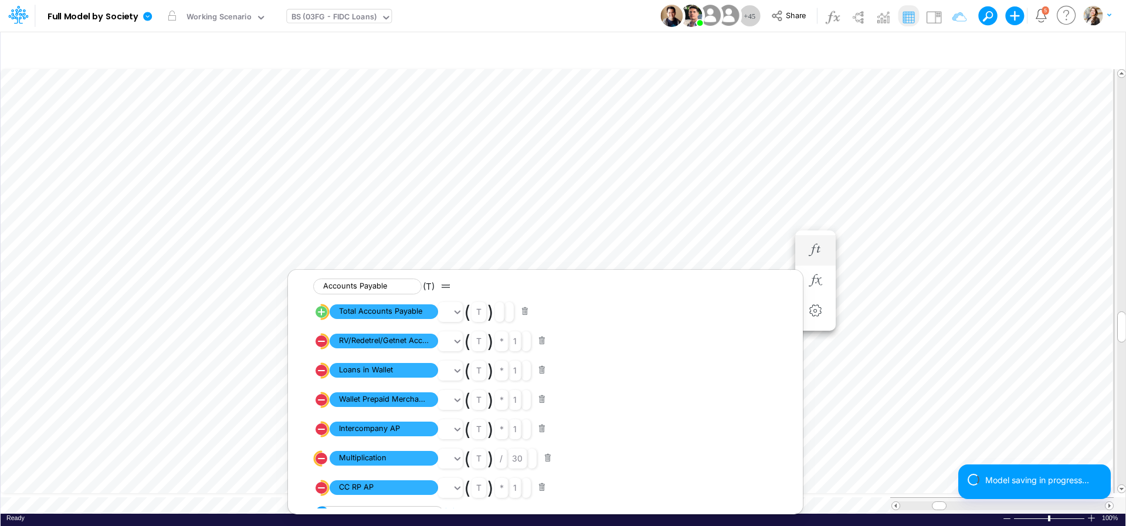
scroll to position [5, 13]
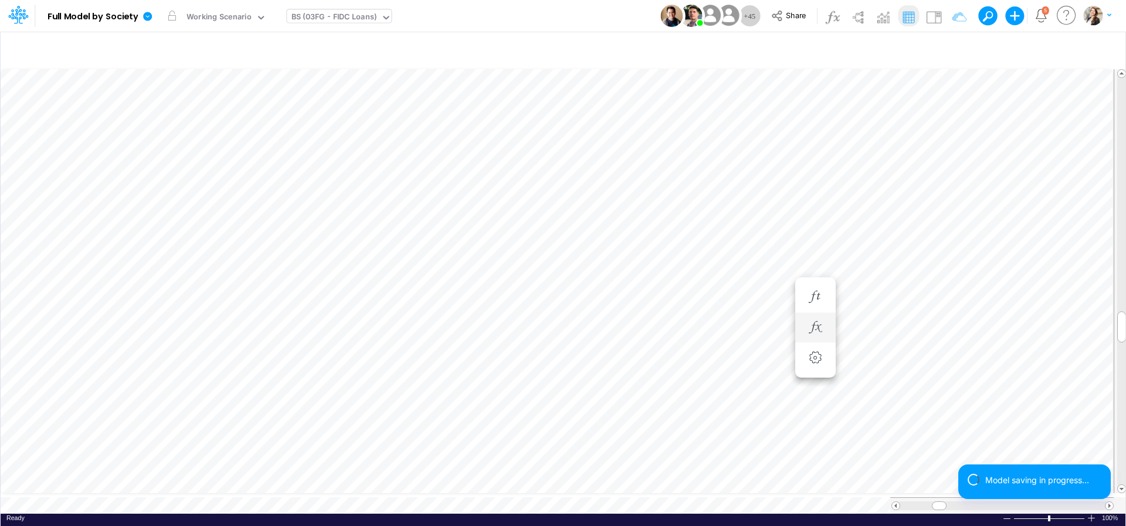
scroll to position [5, 16]
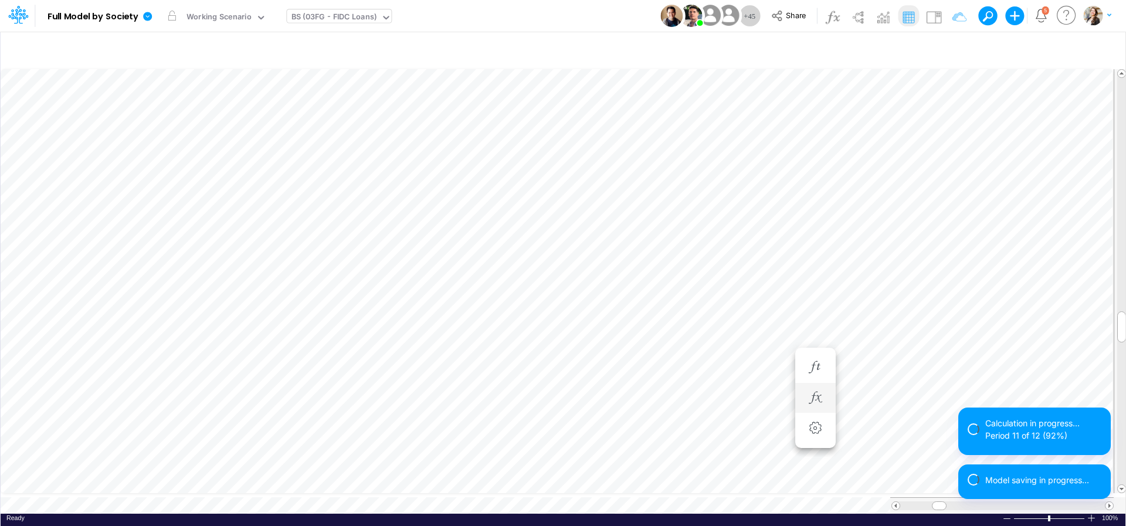
scroll to position [5, 2]
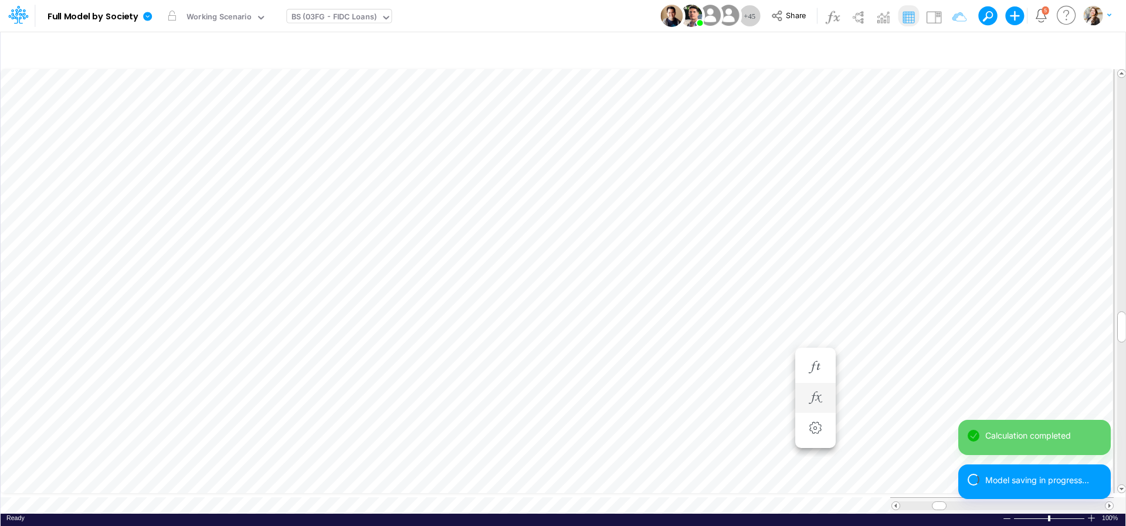
scroll to position [5, 11]
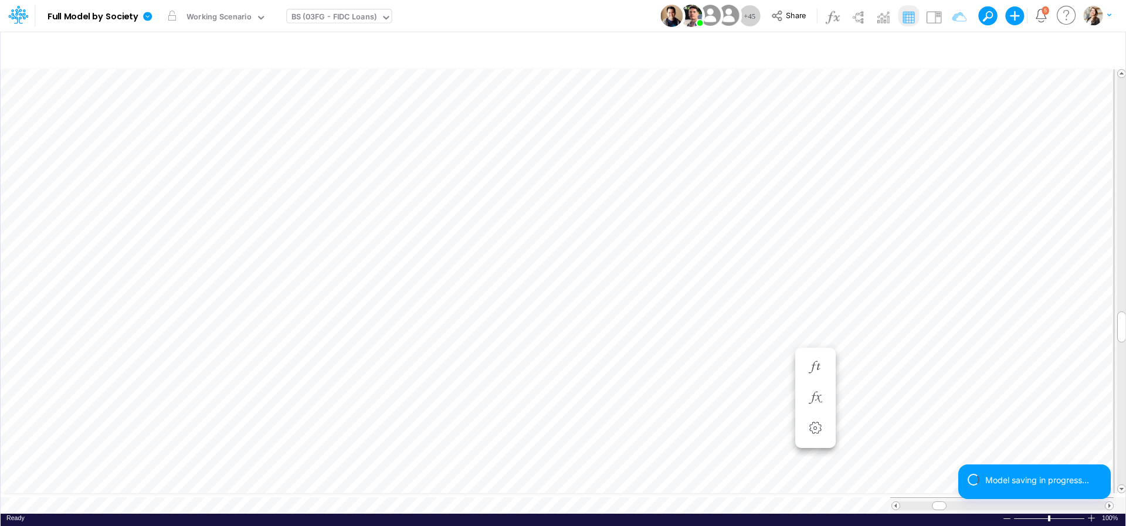
scroll to position [5, 2]
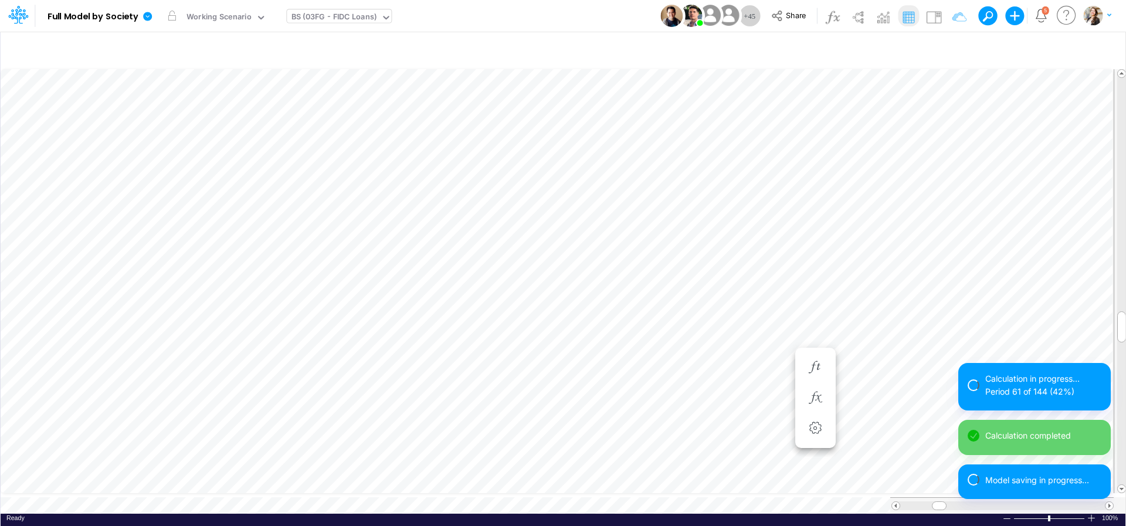
scroll to position [5, 2]
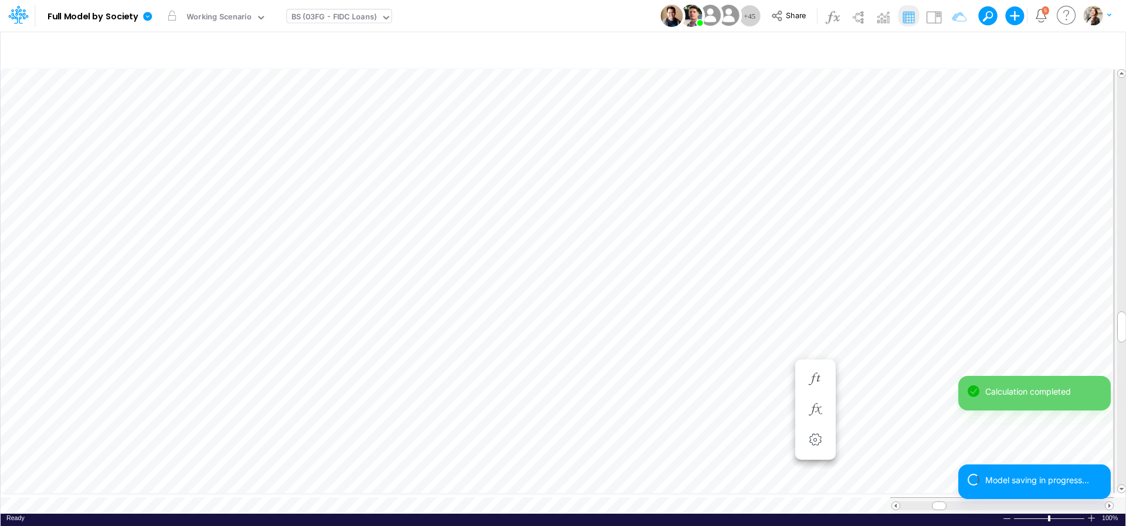
scroll to position [5, 9]
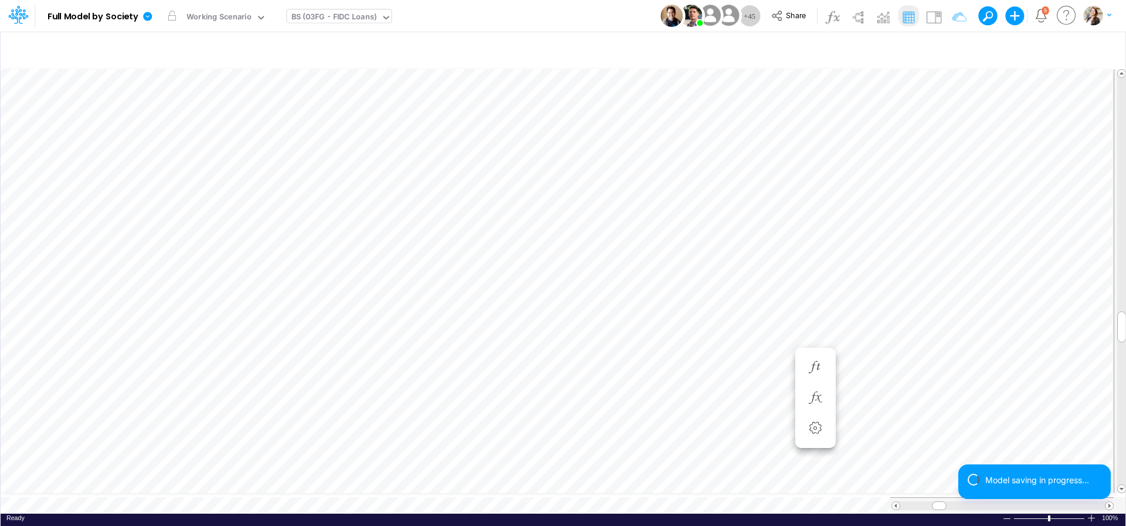
scroll to position [5, 21]
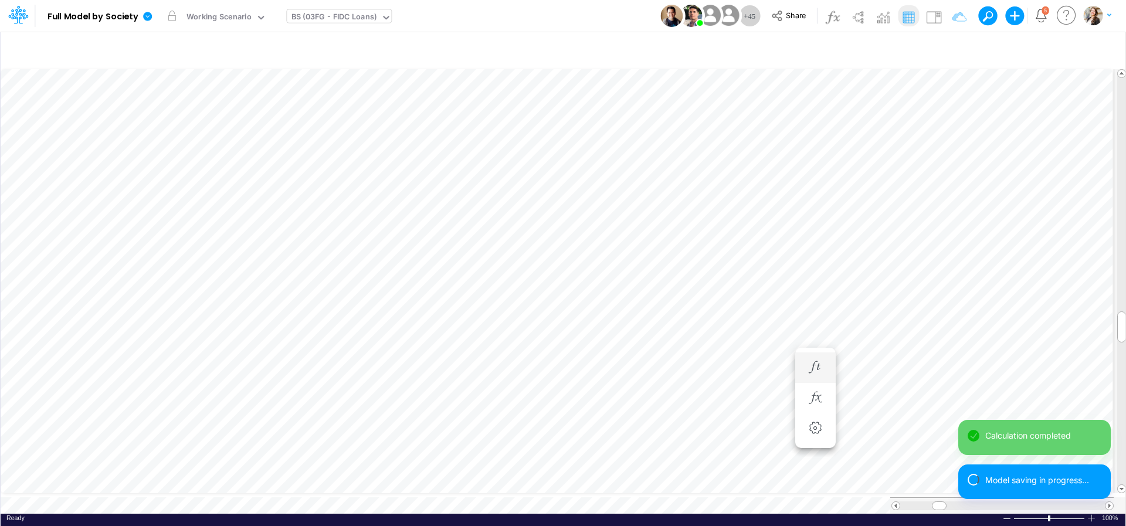
scroll to position [5, 2]
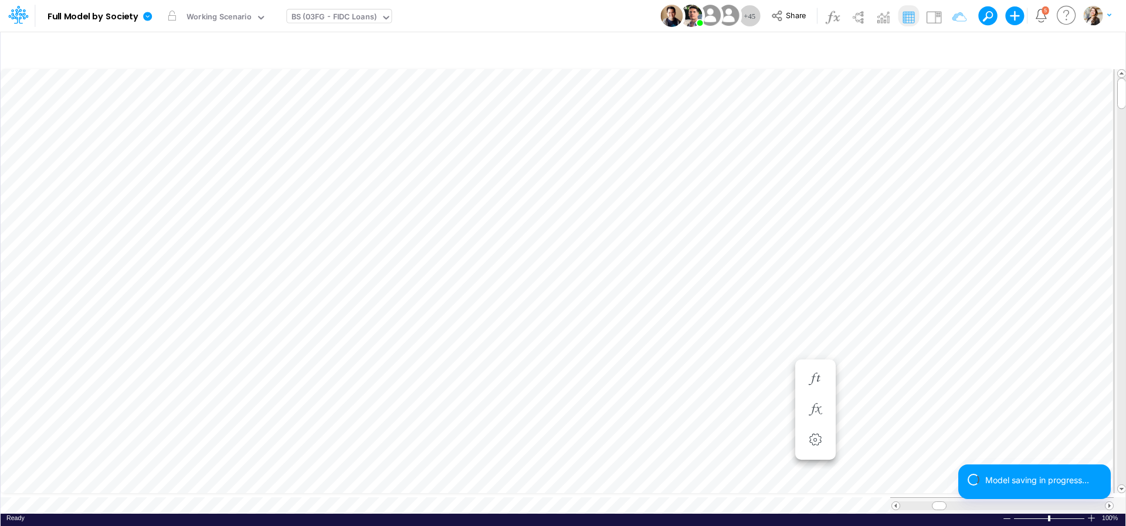
scroll to position [5, 38]
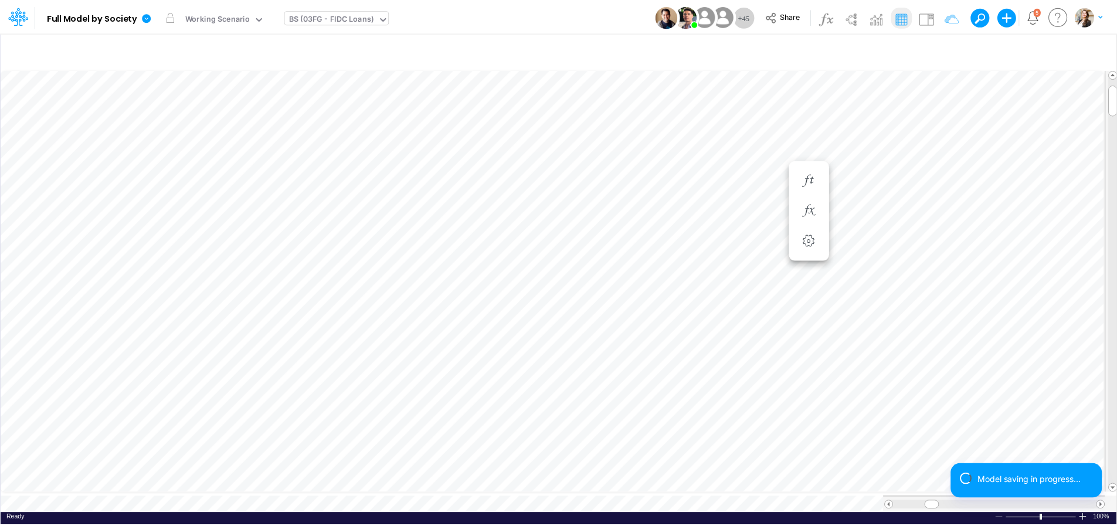
scroll to position [5, 2]
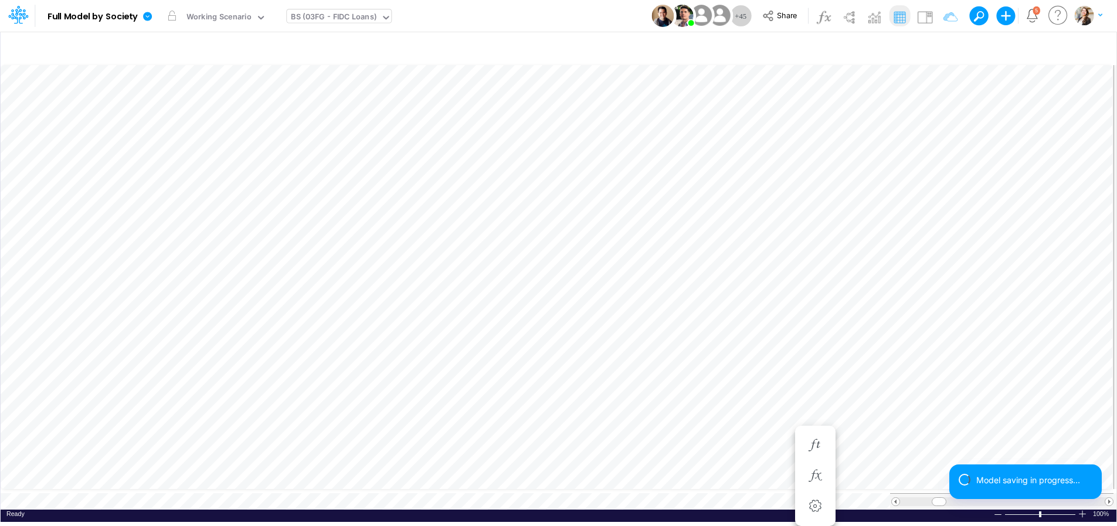
scroll to position [5, 38]
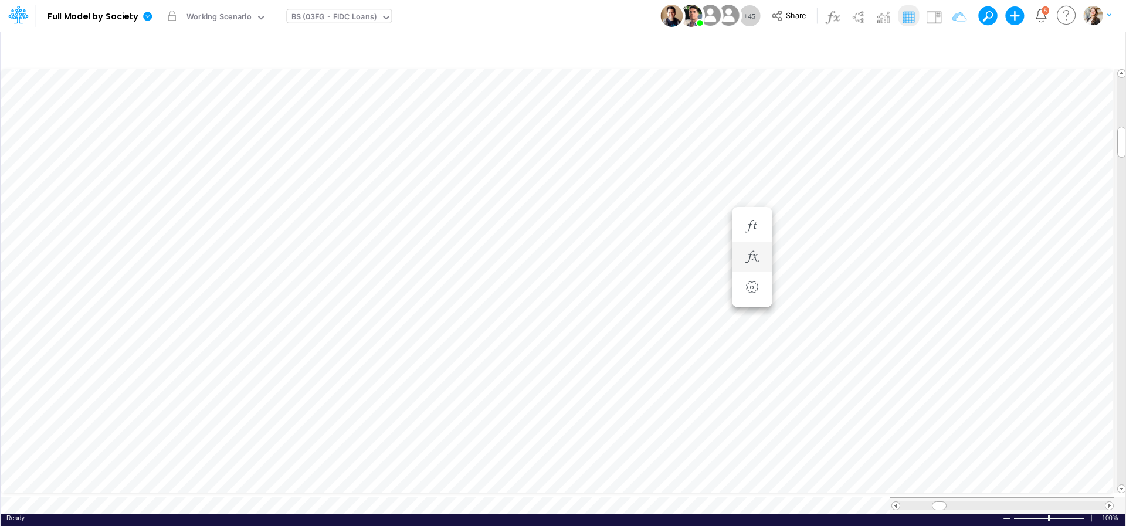
scroll to position [5, 39]
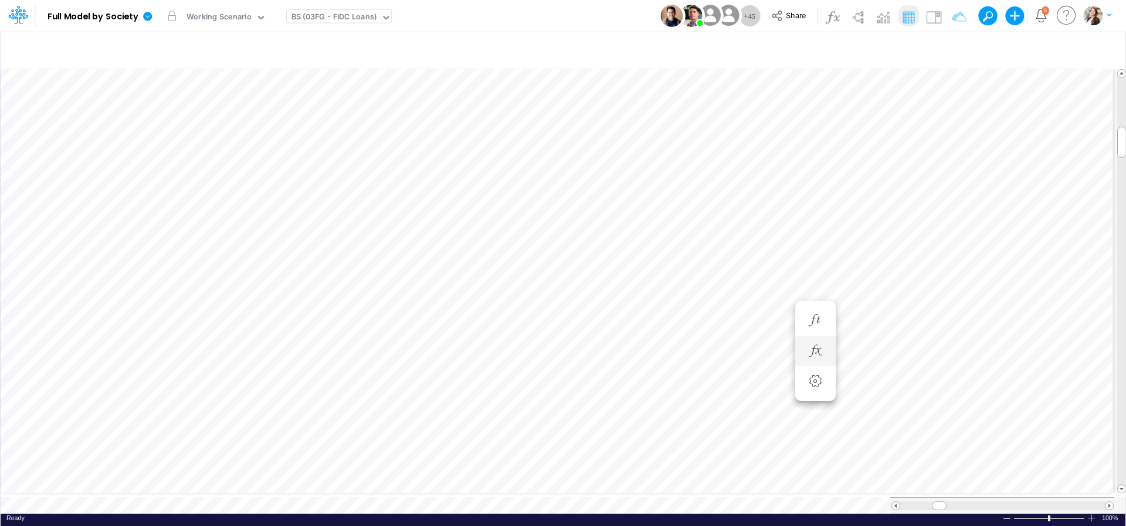
scroll to position [5, 38]
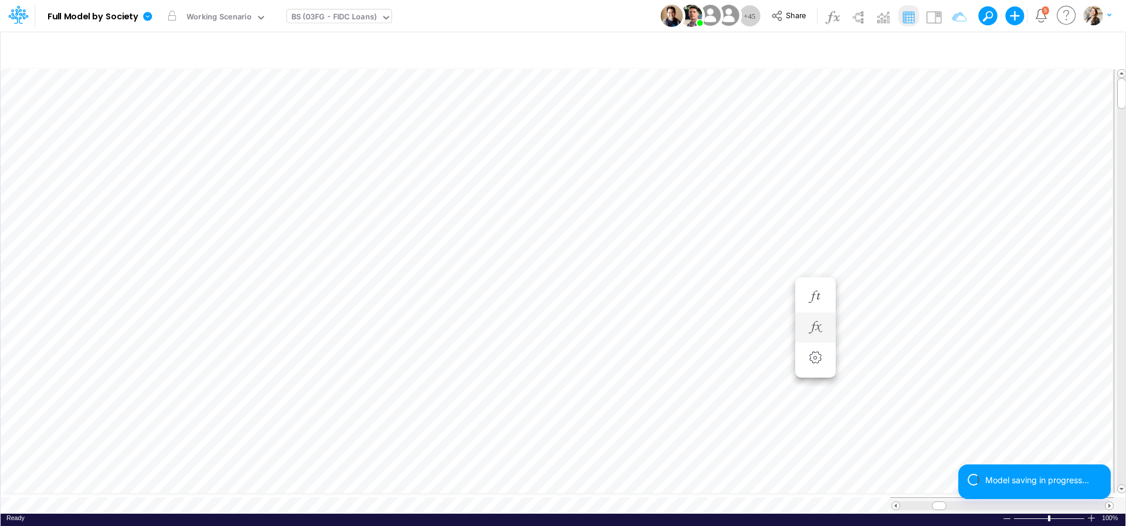
scroll to position [5, 36]
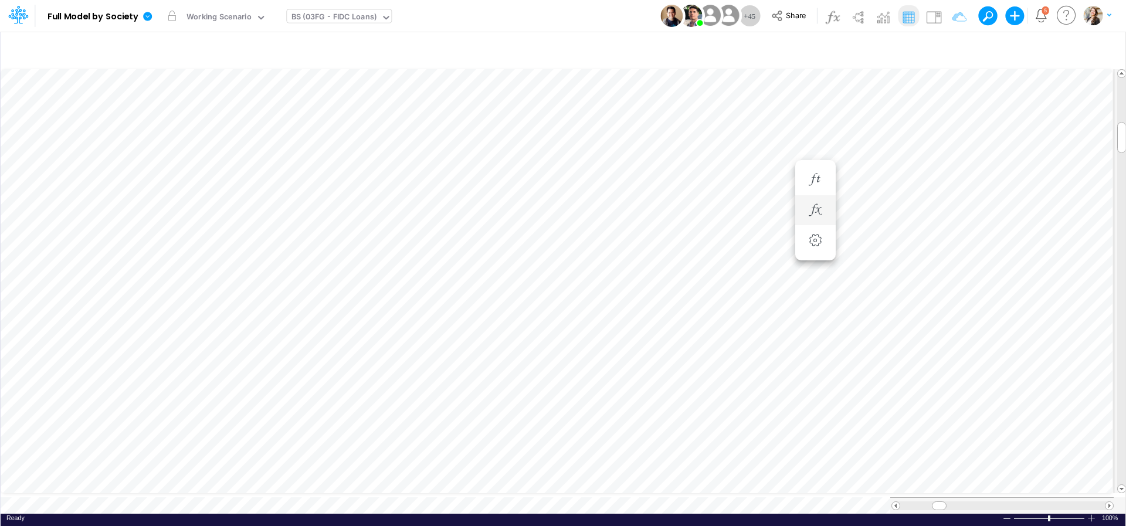
scroll to position [5, 15]
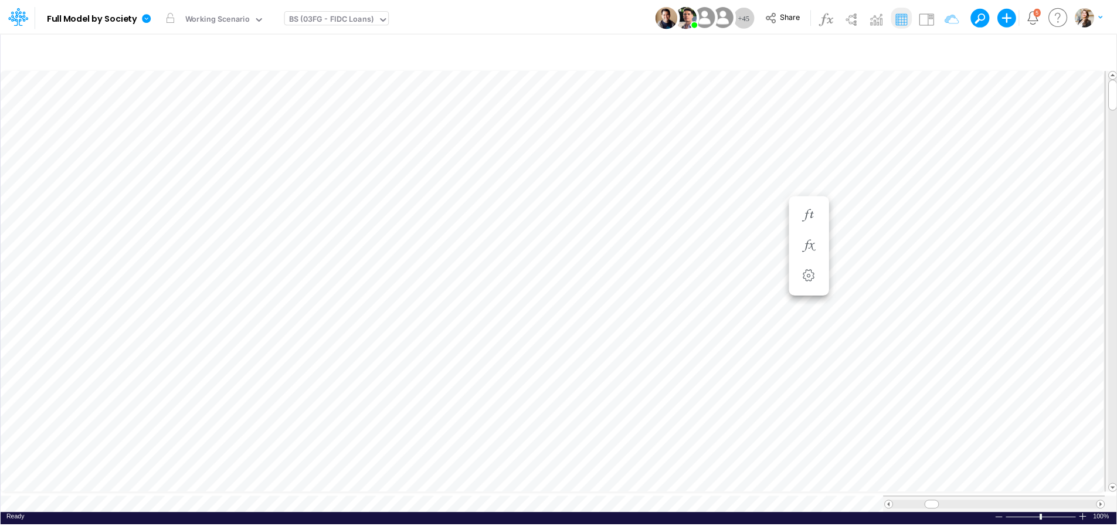
scroll to position [5, 38]
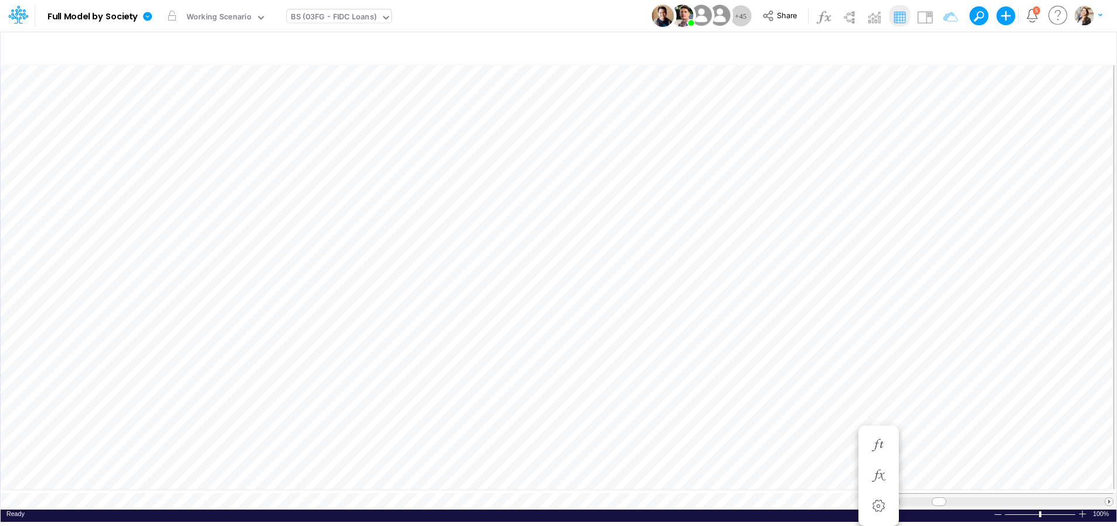
scroll to position [5, 36]
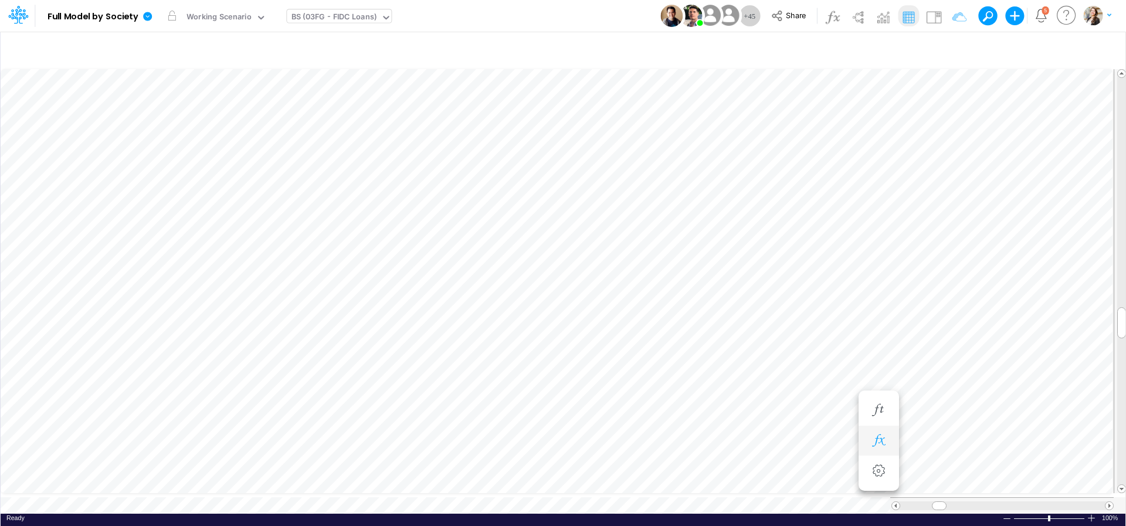
click at [881, 440] on icon "button" at bounding box center [878, 440] width 18 height 12
click at [877, 417] on icon "button" at bounding box center [878, 414] width 18 height 12
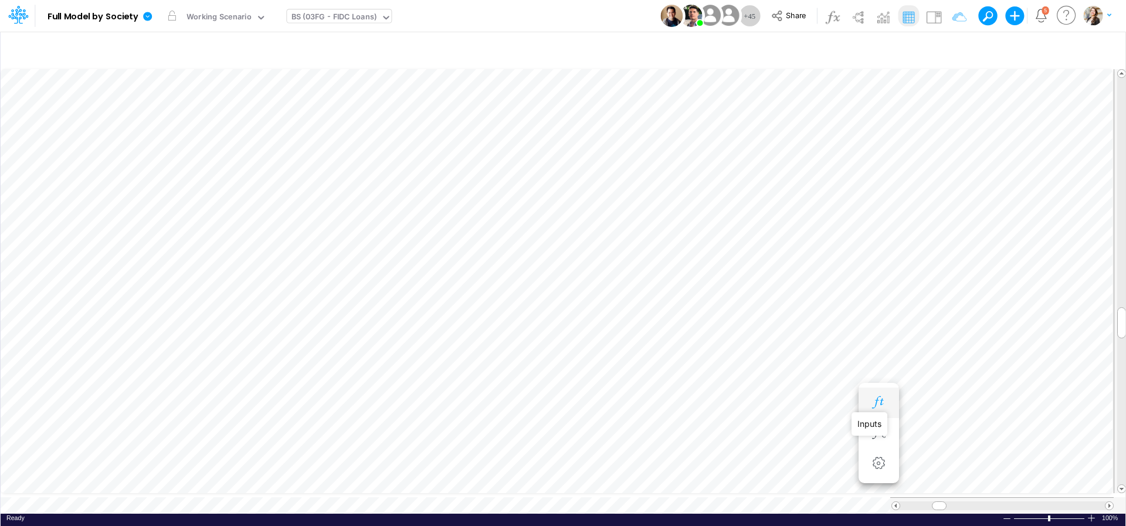
click at [880, 404] on icon "button" at bounding box center [878, 402] width 18 height 12
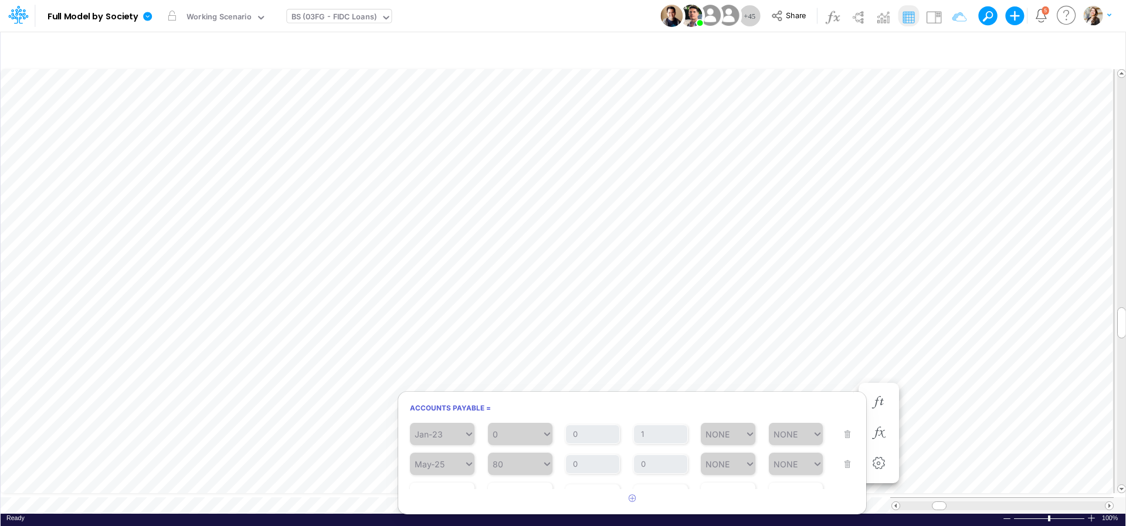
scroll to position [35, 0]
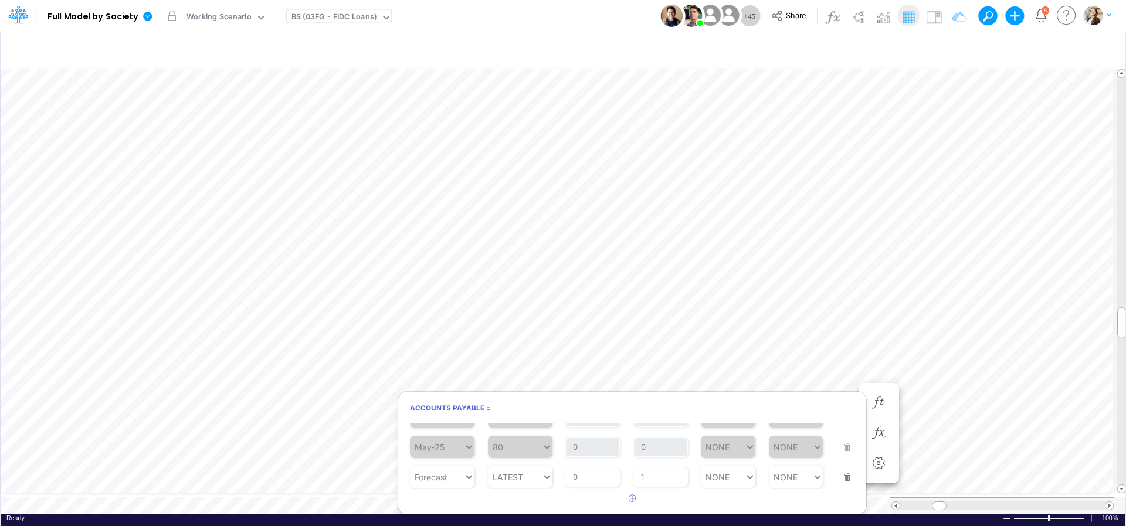
click at [841, 480] on button "button" at bounding box center [843, 470] width 15 height 32
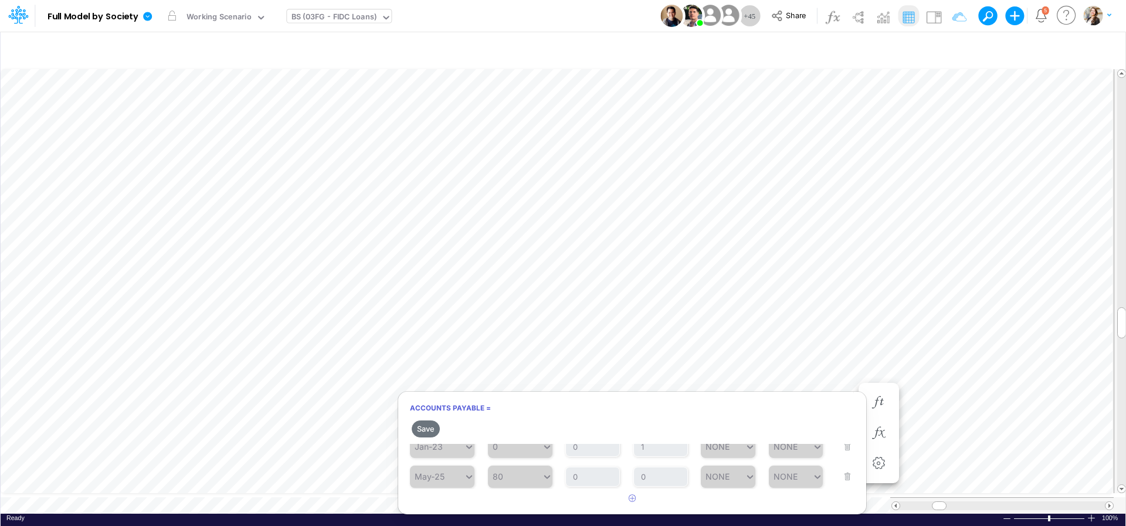
scroll to position [5, 0]
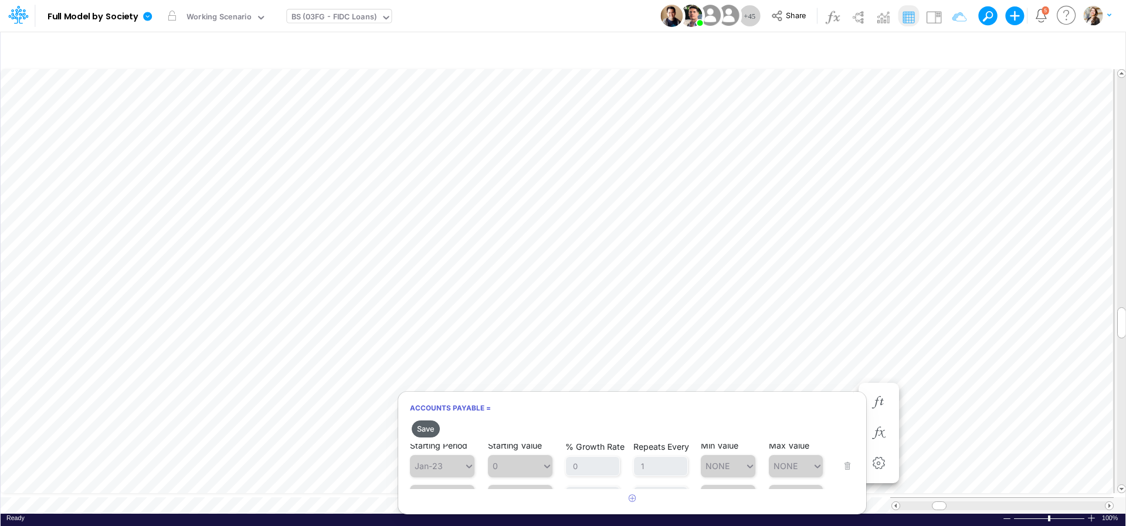
click at [420, 433] on button "Save" at bounding box center [426, 428] width 28 height 17
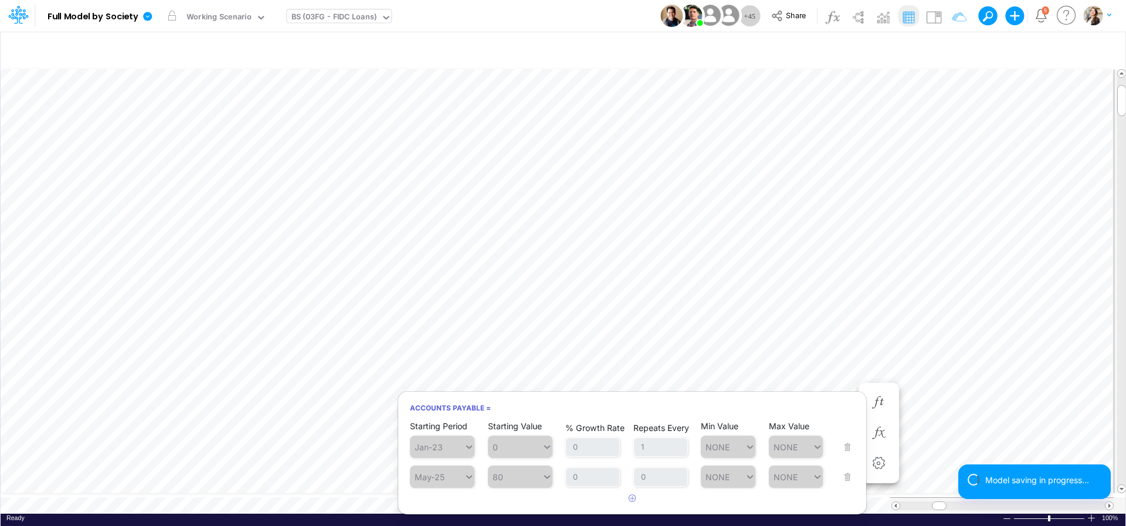
scroll to position [5, 36]
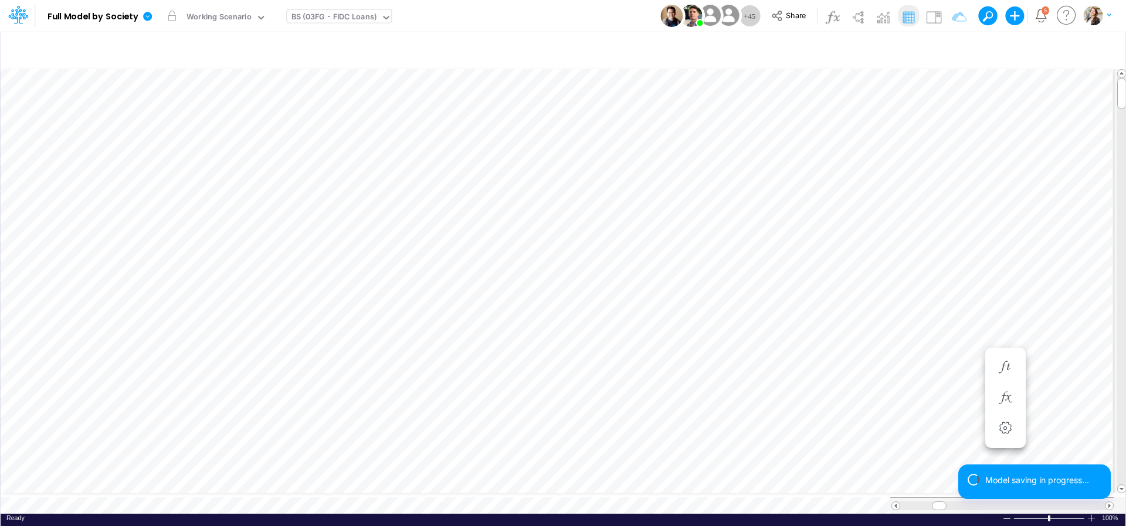
scroll to position [5, 36]
click at [807, 309] on icon "button" at bounding box center [815, 309] width 18 height 12
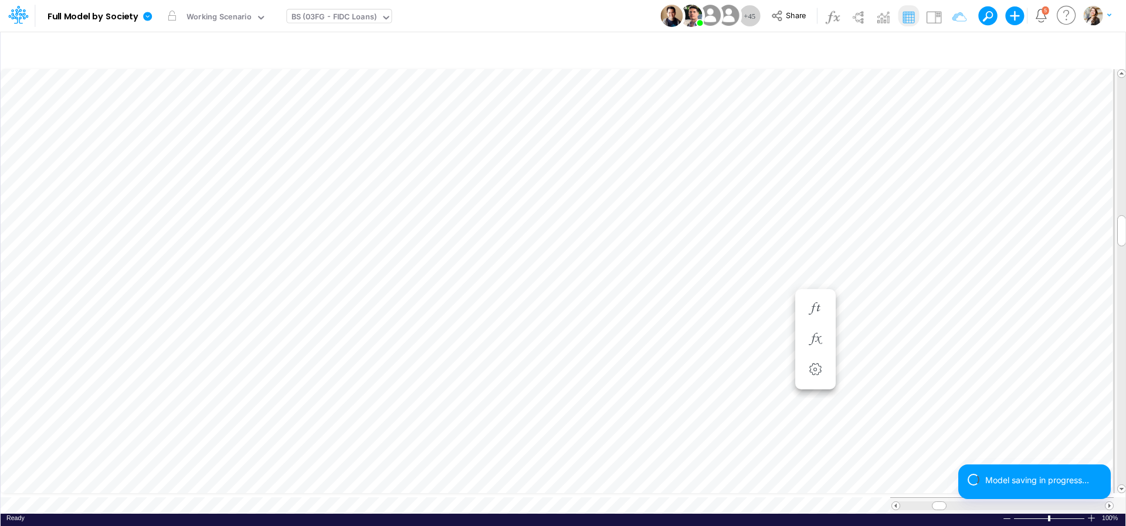
scroll to position [5, 2]
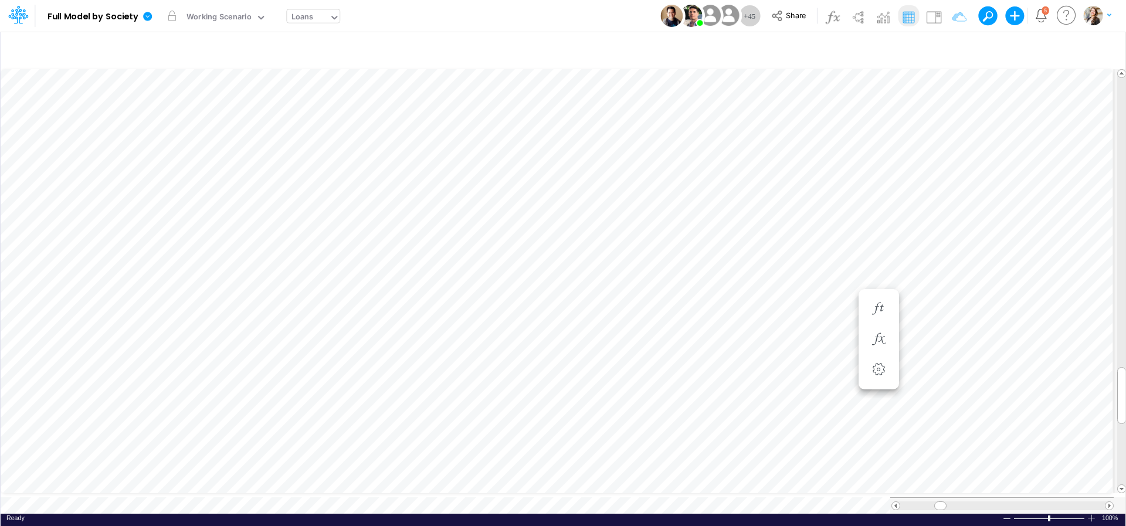
scroll to position [5, 33]
type input "Non Financial KPIs - USD"
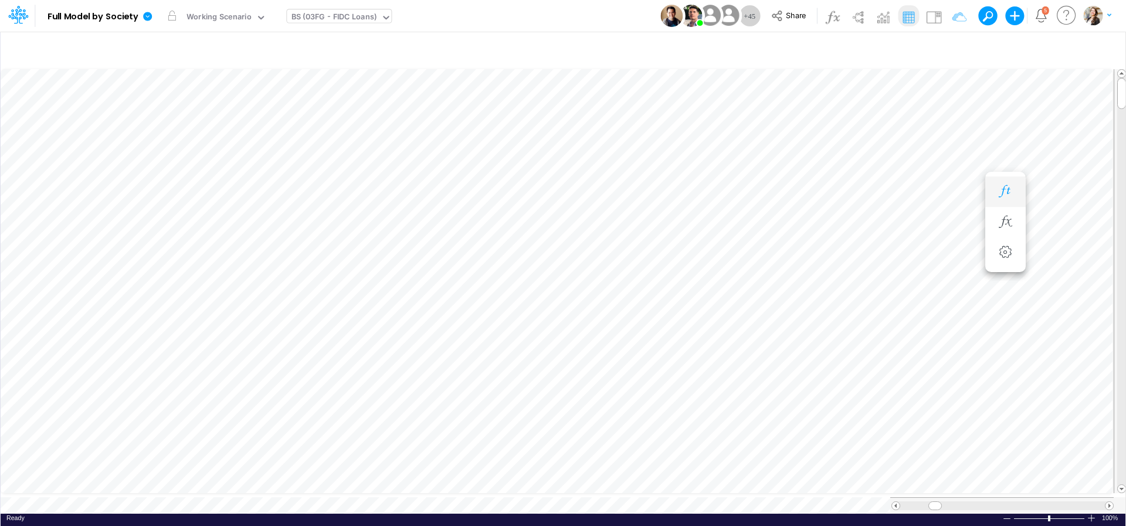
click at [1010, 194] on icon "button" at bounding box center [1005, 191] width 18 height 12
type input "Non Financial KPIs - USD"
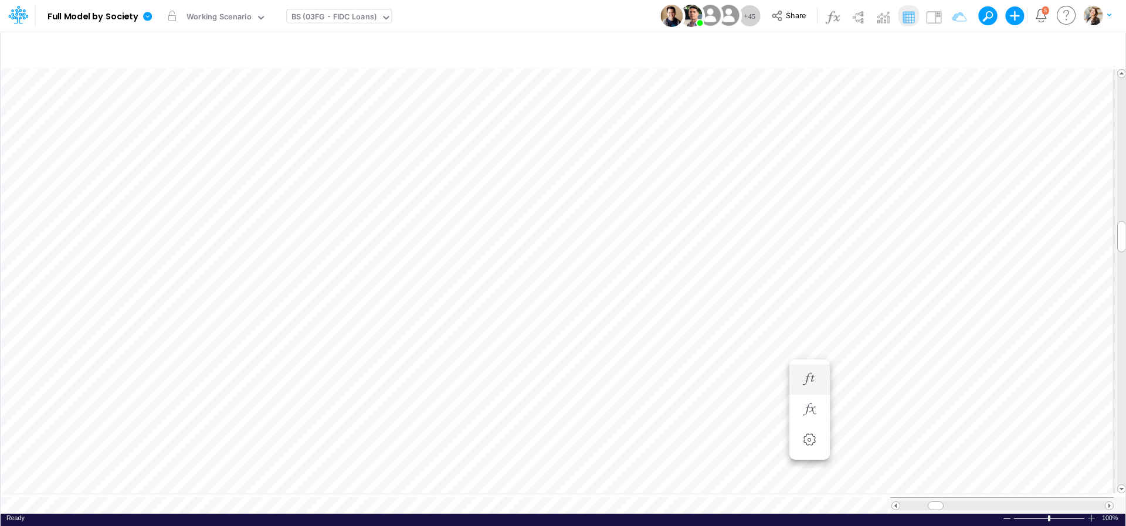
scroll to position [5, 15]
click at [1002, 267] on icon "button" at bounding box center [1005, 269] width 18 height 12
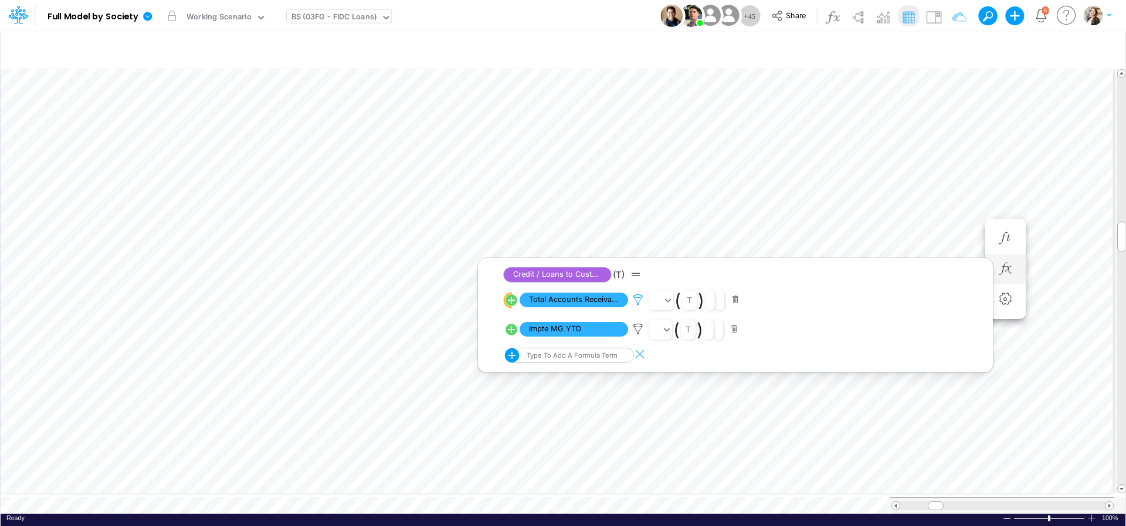
click at [636, 296] on icon at bounding box center [638, 300] width 18 height 12
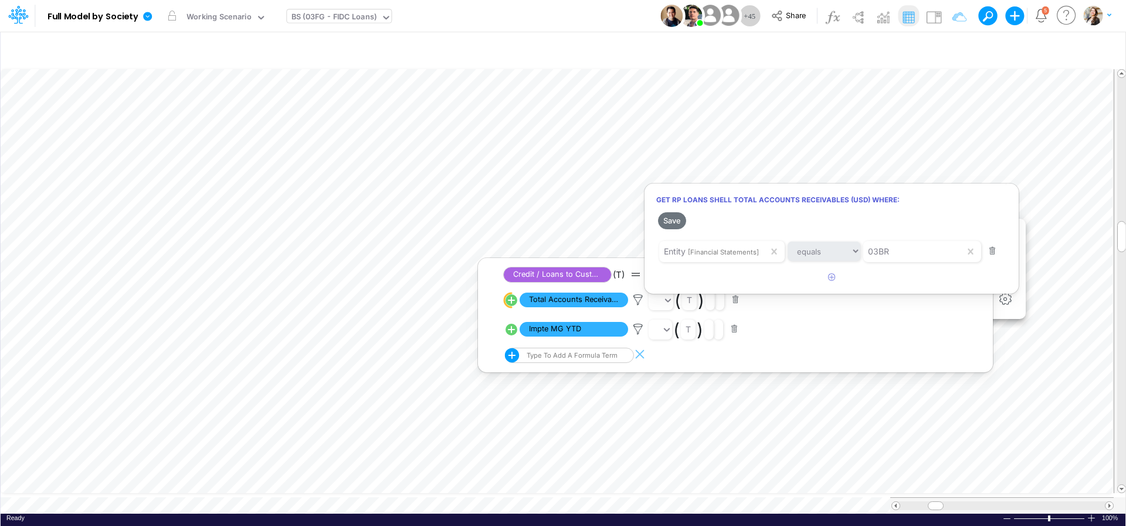
click at [1053, 233] on div at bounding box center [563, 266] width 1126 height 520
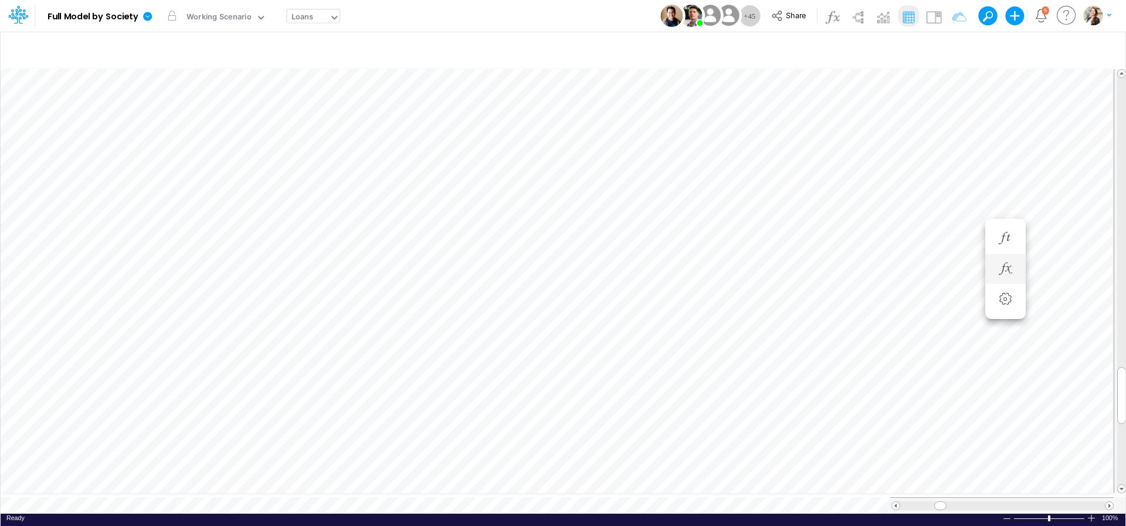
scroll to position [5, 33]
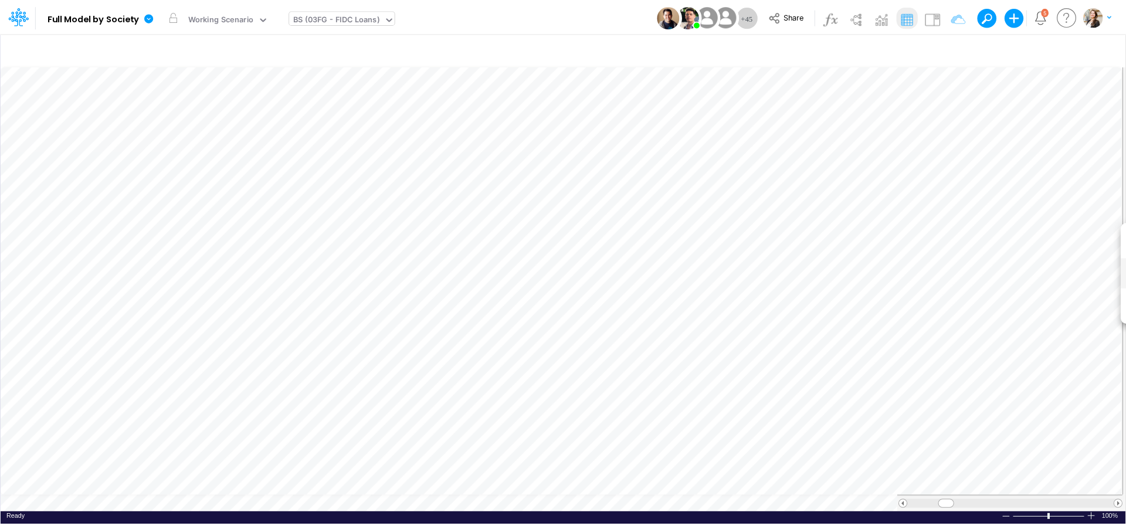
scroll to position [5, 15]
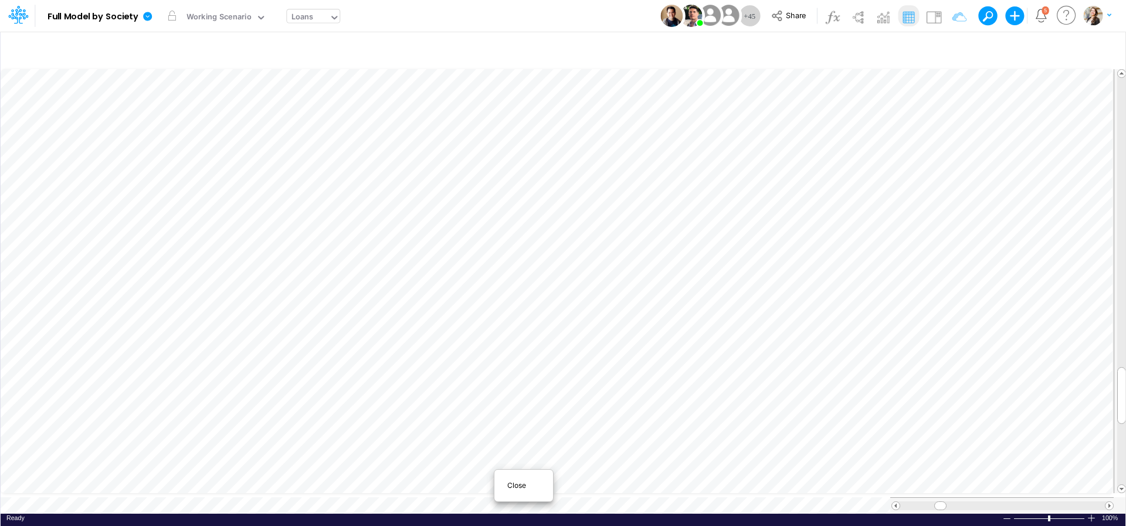
scroll to position [5, 33]
click at [515, 488] on span "Close" at bounding box center [523, 485] width 32 height 11
type input "Non Financial KPIs - USD"
click at [516, 487] on span "Close" at bounding box center [530, 485] width 32 height 11
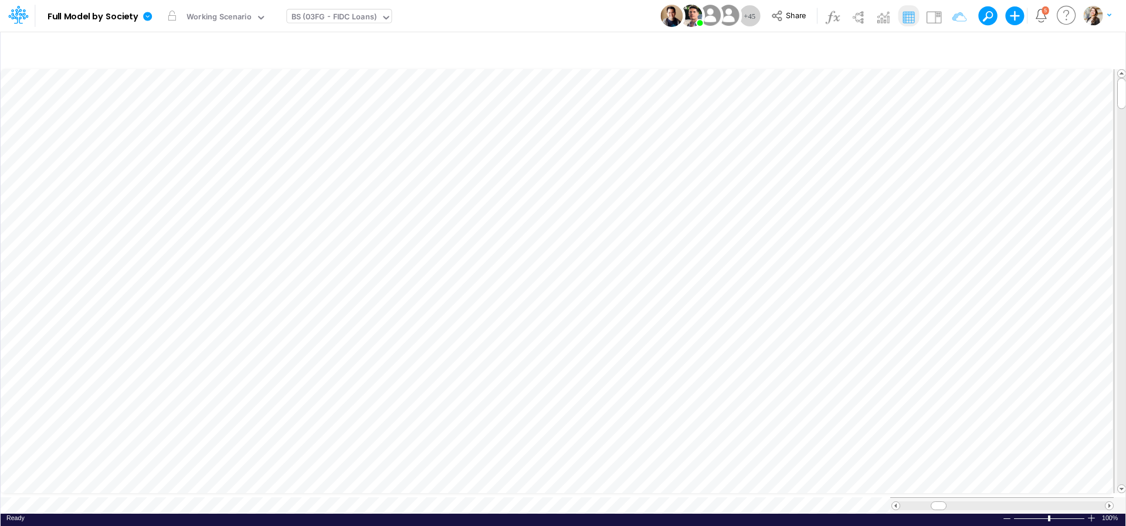
scroll to position [5, 15]
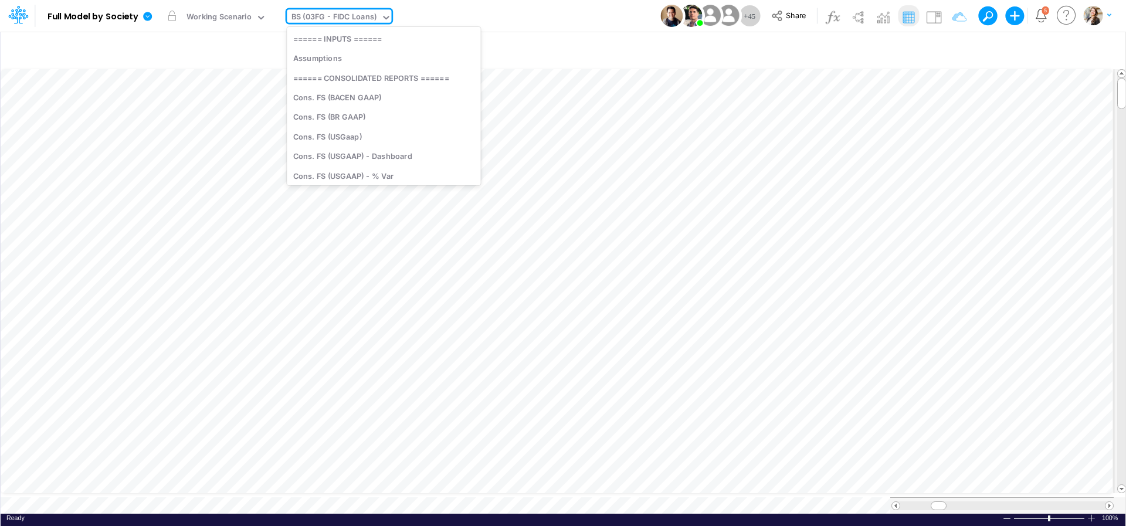
click at [336, 14] on div "BS (03FG - FIDC Loans)" at bounding box center [334, 17] width 86 height 13
click at [333, 14] on div "BS (03FG - FIDC Loans)" at bounding box center [334, 17] width 86 height 13
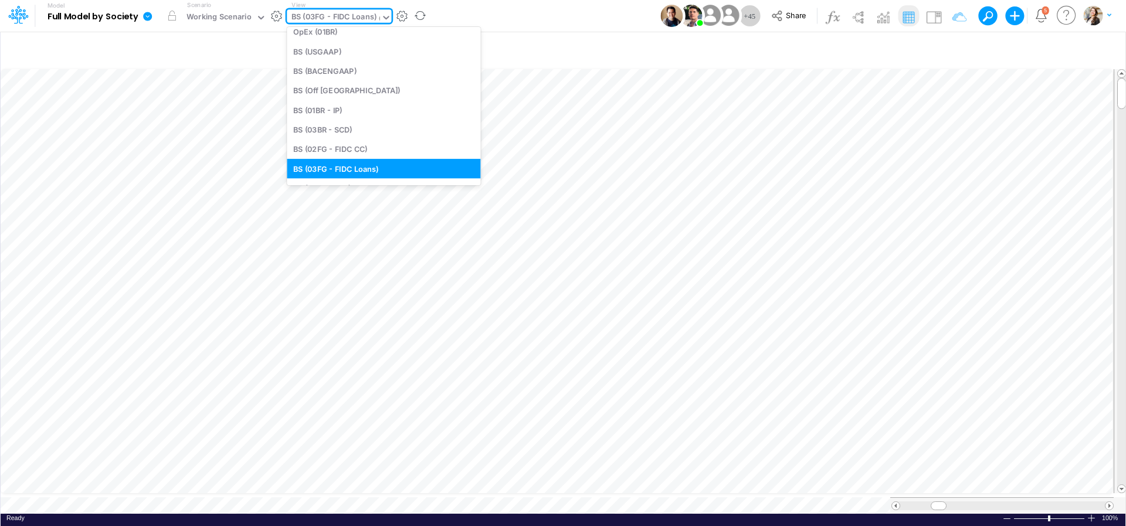
type input "02"
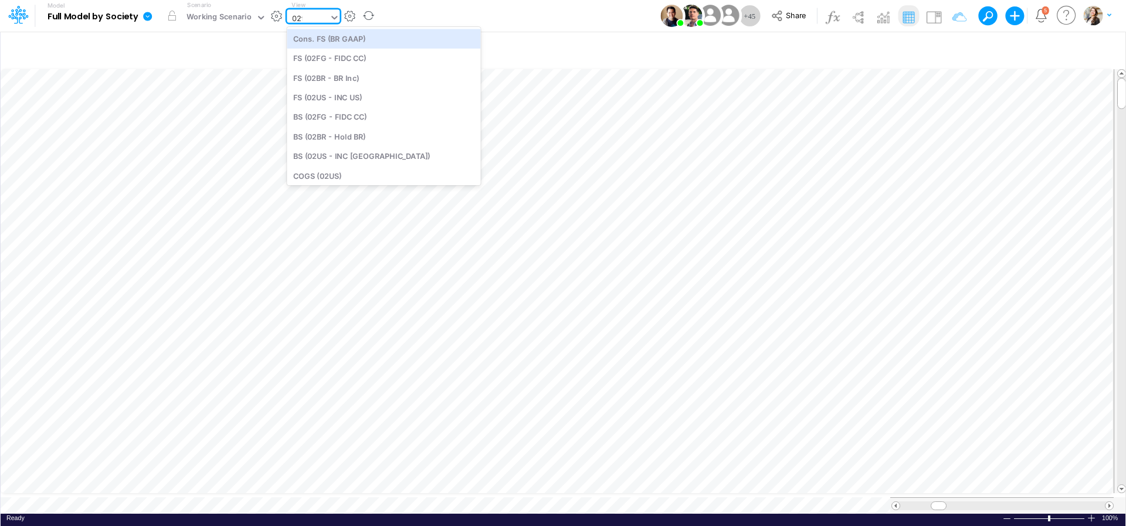
type input "02fg"
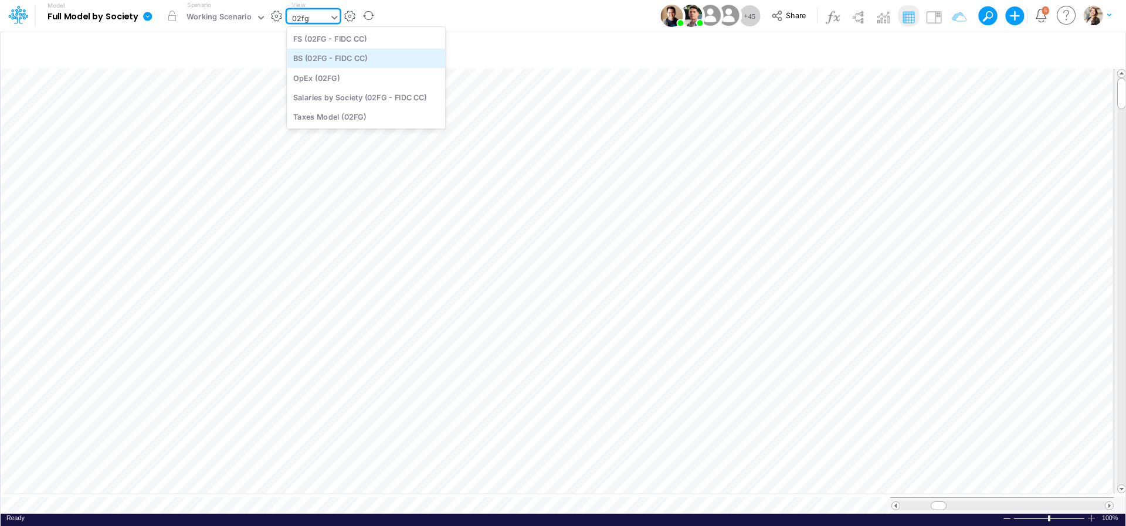
click at [331, 64] on div "BS (02FG - FIDC CC)" at bounding box center [366, 58] width 158 height 19
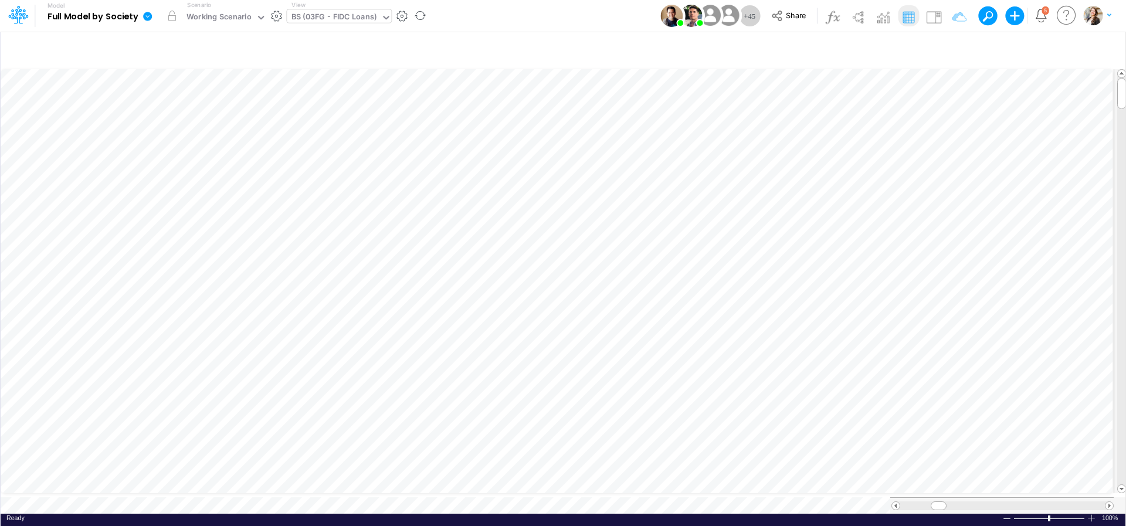
scroll to position [5, 15]
click at [438, 491] on span "Close" at bounding box center [452, 487] width 32 height 11
click at [1109, 50] on icon "button" at bounding box center [1103, 49] width 18 height 12
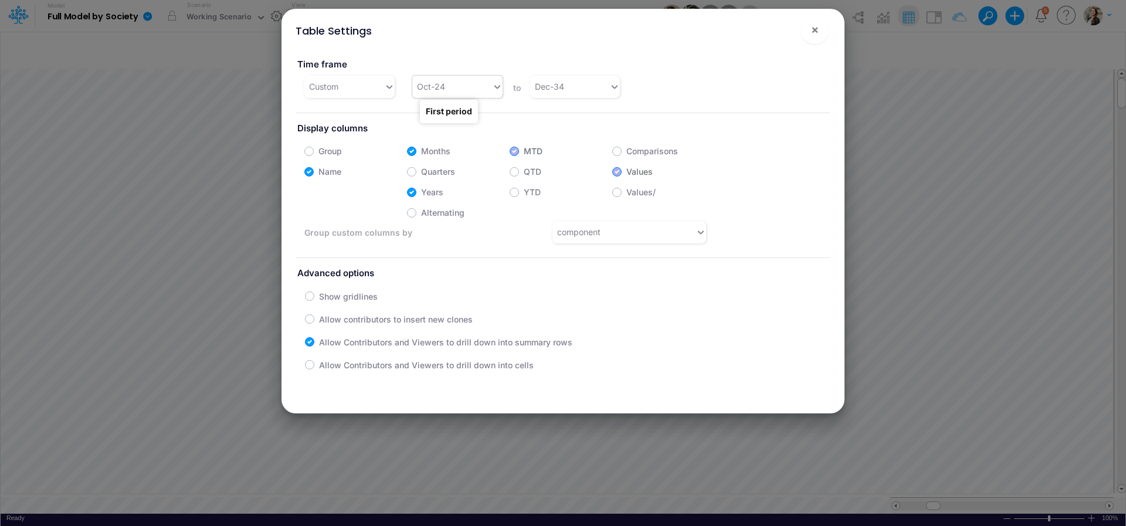
click at [452, 93] on div "Oct-24" at bounding box center [452, 86] width 80 height 19
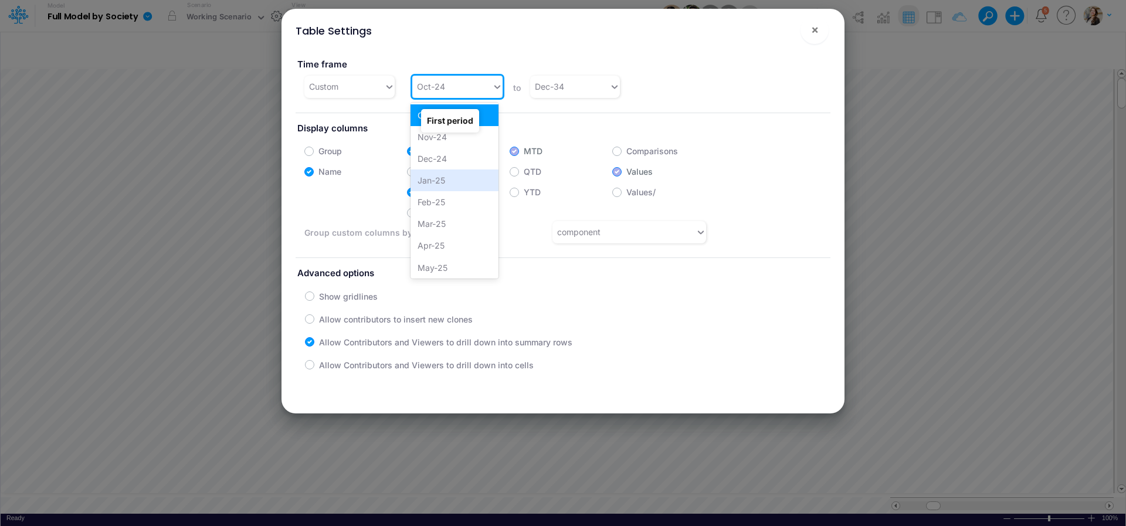
scroll to position [460, 0]
click at [451, 179] on div "Jan-25" at bounding box center [454, 178] width 89 height 22
click at [815, 35] on span "×" at bounding box center [815, 29] width 8 height 14
